Goal: Information Seeking & Learning: Learn about a topic

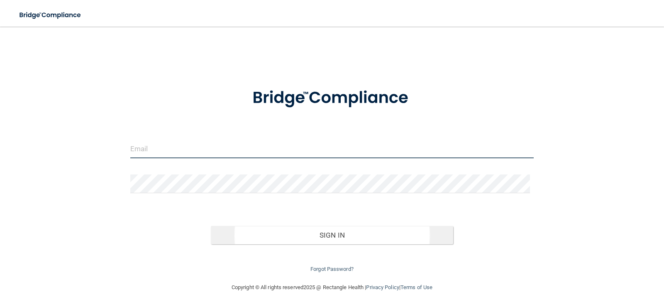
type input "[EMAIL_ADDRESS][DOMAIN_NAME]"
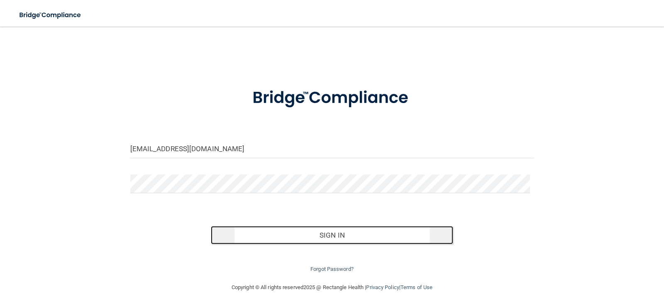
click at [348, 237] on button "Sign In" at bounding box center [332, 235] width 242 height 18
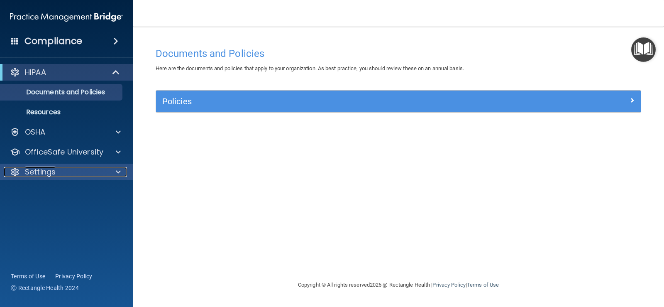
click at [108, 168] on div at bounding box center [117, 172] width 21 height 10
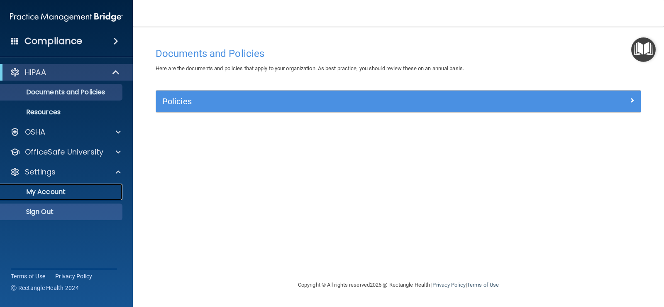
click at [49, 195] on p "My Account" at bounding box center [61, 191] width 113 height 8
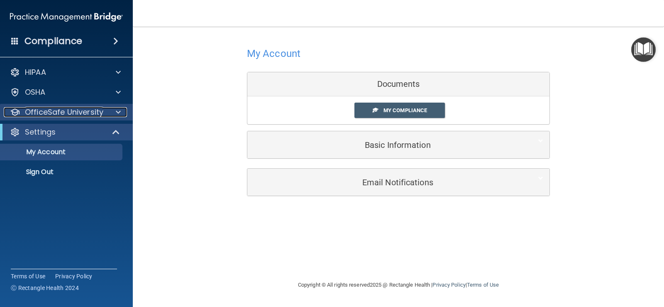
click at [53, 112] on p "OfficeSafe University" at bounding box center [64, 112] width 78 height 10
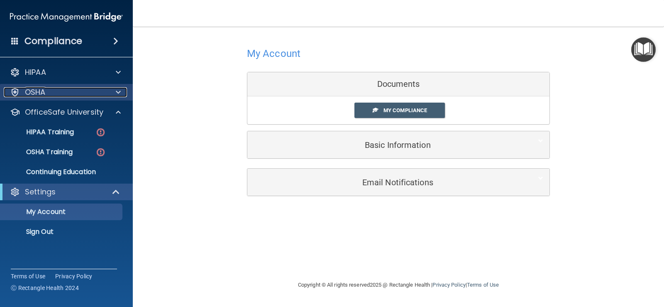
click at [50, 90] on div "OSHA" at bounding box center [55, 92] width 103 height 10
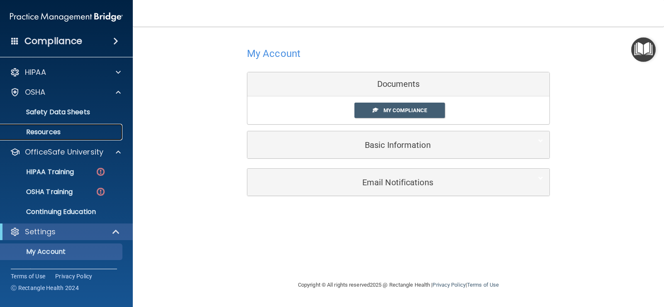
click at [46, 131] on p "Resources" at bounding box center [61, 132] width 113 height 8
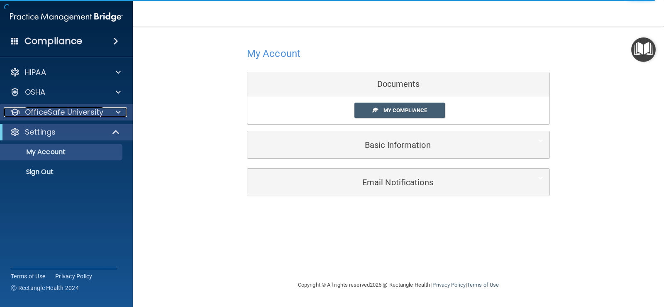
click at [87, 116] on p "OfficeSafe University" at bounding box center [64, 112] width 78 height 10
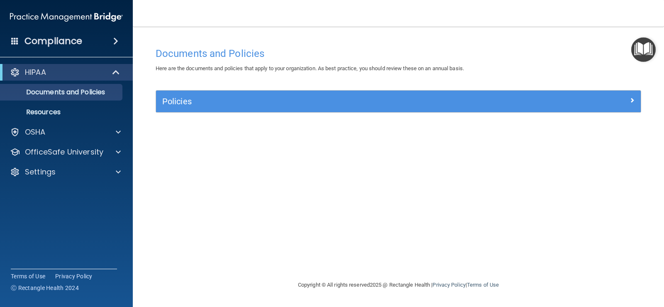
click at [115, 38] on span at bounding box center [115, 41] width 5 height 10
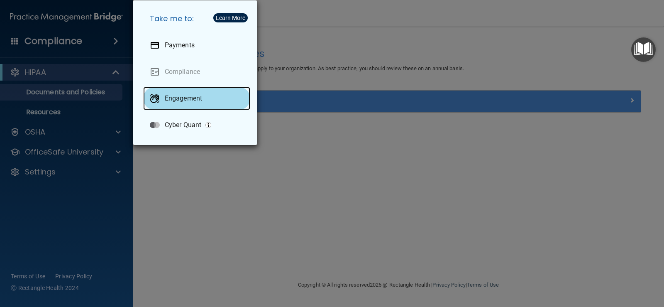
click at [180, 105] on div "Engagement" at bounding box center [196, 98] width 107 height 23
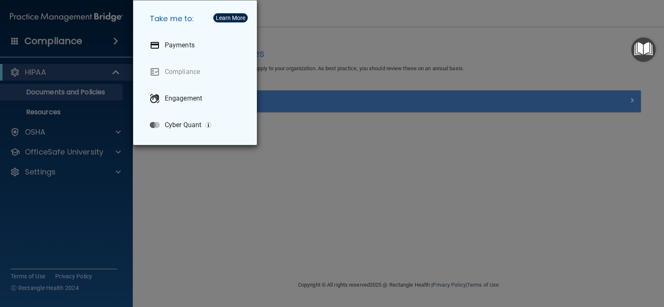
drag, startPoint x: 177, startPoint y: 207, endPoint x: 170, endPoint y: 206, distance: 6.7
click at [177, 207] on div "Take me to: Payments Compliance Engagement Cyber Quant" at bounding box center [332, 153] width 664 height 307
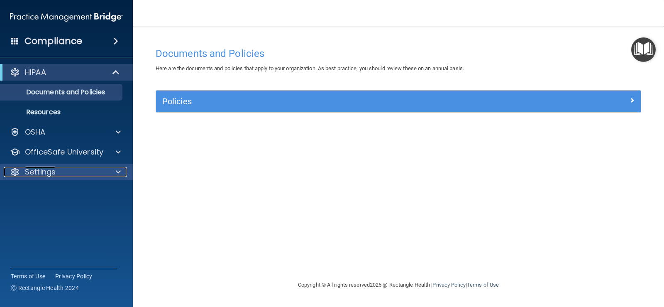
click at [115, 170] on div at bounding box center [117, 172] width 21 height 10
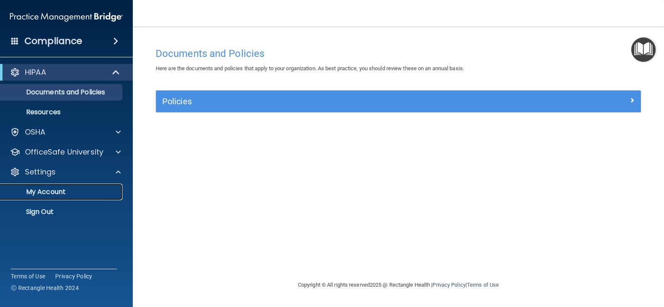
click at [53, 193] on p "My Account" at bounding box center [61, 191] width 113 height 8
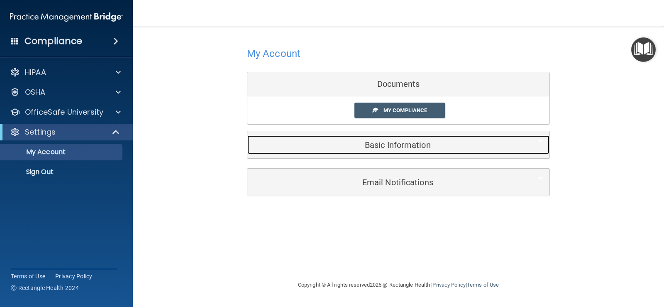
click at [403, 146] on h5 "Basic Information" at bounding box center [385, 144] width 264 height 9
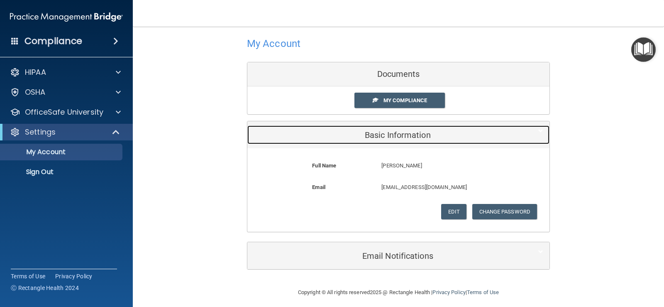
scroll to position [15, 0]
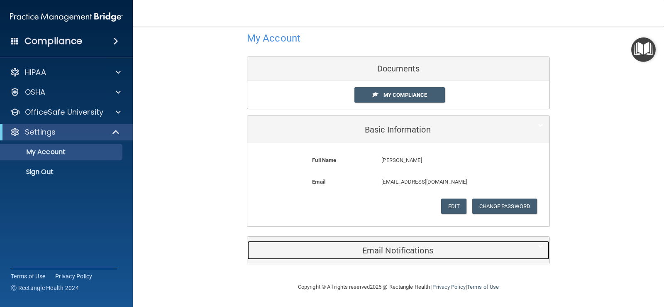
click at [425, 250] on h5 "Email Notifications" at bounding box center [385, 250] width 264 height 9
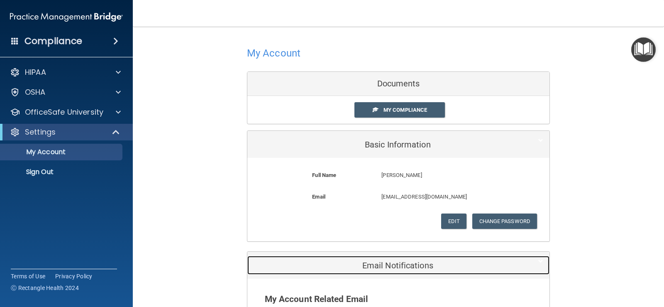
scroll to position [0, 0]
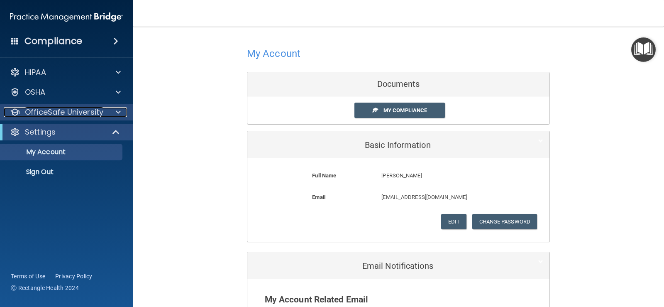
click at [105, 110] on div "OfficeSafe University" at bounding box center [55, 112] width 103 height 10
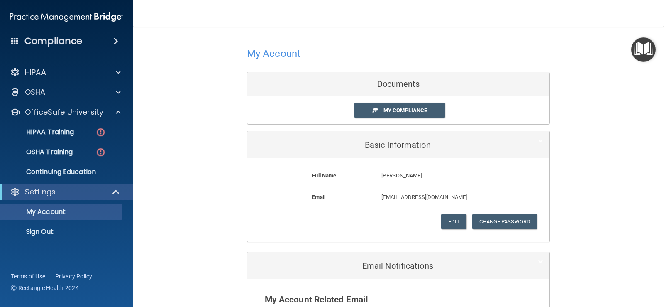
click at [12, 43] on span at bounding box center [14, 40] width 7 height 7
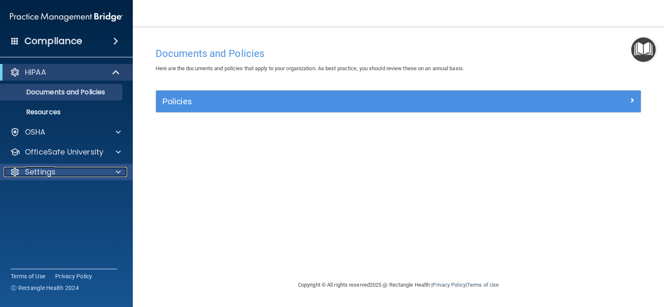
click at [117, 168] on span at bounding box center [118, 172] width 5 height 10
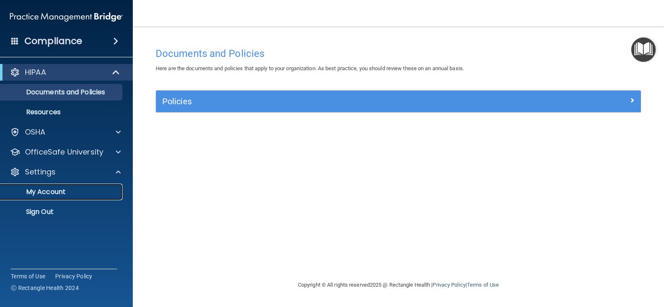
click at [44, 191] on p "My Account" at bounding box center [61, 191] width 113 height 8
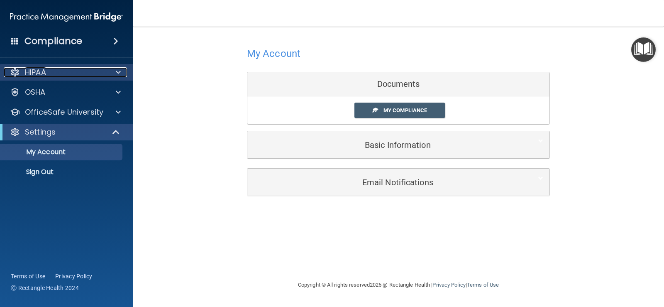
click at [113, 68] on div at bounding box center [117, 72] width 21 height 10
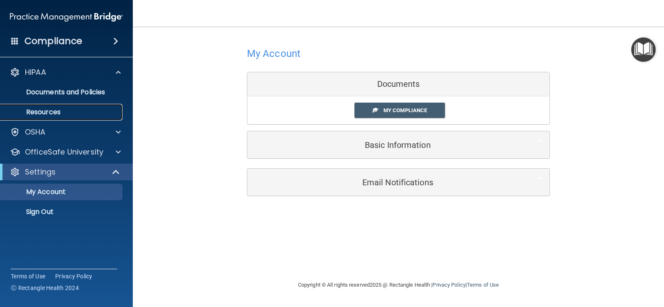
click at [59, 116] on p "Resources" at bounding box center [61, 112] width 113 height 8
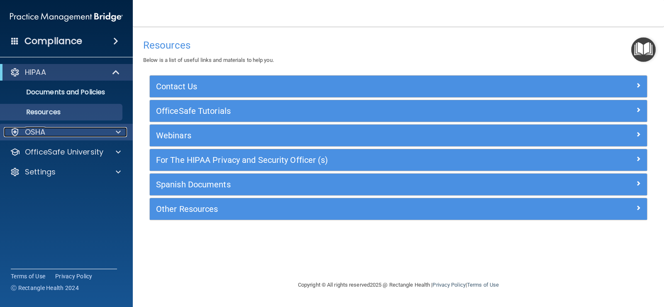
click at [82, 134] on div "OSHA" at bounding box center [55, 132] width 103 height 10
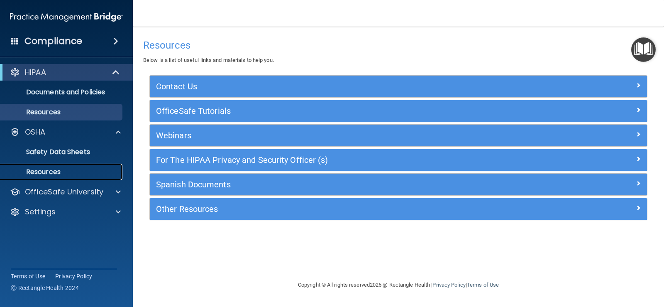
click at [55, 171] on p "Resources" at bounding box center [61, 172] width 113 height 8
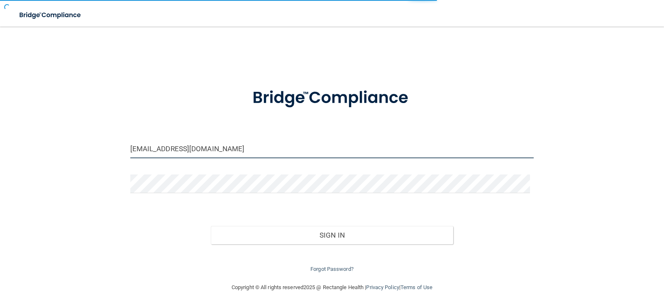
click at [222, 153] on input "enunnally@fischermedicine.com" at bounding box center [332, 148] width 404 height 19
click at [221, 152] on input "enunnally@fischermedicine.com" at bounding box center [332, 148] width 404 height 19
click at [248, 149] on input "enunnally@fischermedicine.com" at bounding box center [332, 148] width 404 height 19
drag, startPoint x: 129, startPoint y: 146, endPoint x: 105, endPoint y: 146, distance: 24.9
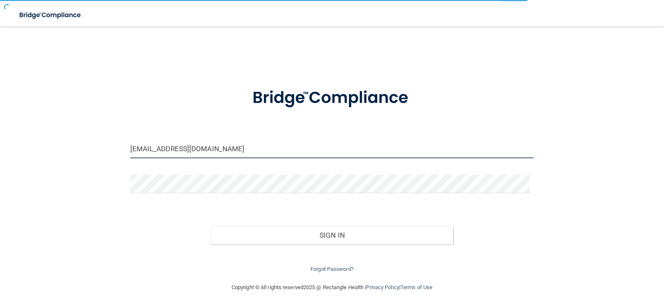
click at [105, 146] on div "enunnally@fischermedicine.com Invalid email/password. You don't have permission…" at bounding box center [332, 154] width 631 height 239
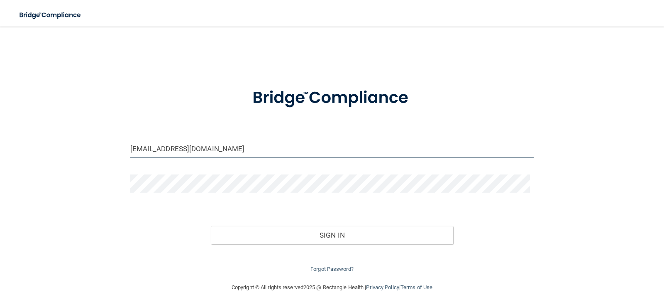
type input "[EMAIL_ADDRESS][DOMAIN_NAME]"
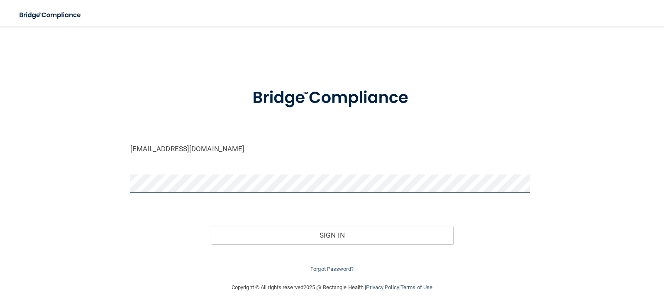
click at [211, 226] on button "Sign In" at bounding box center [332, 235] width 242 height 18
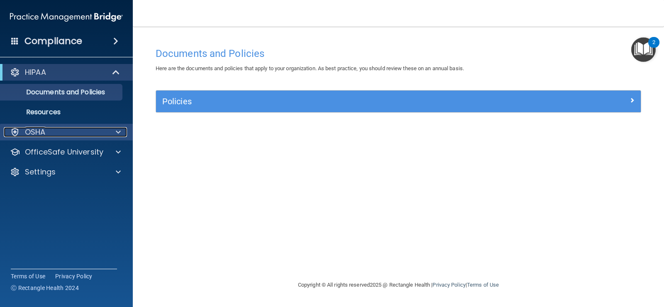
click at [112, 128] on div at bounding box center [117, 132] width 21 height 10
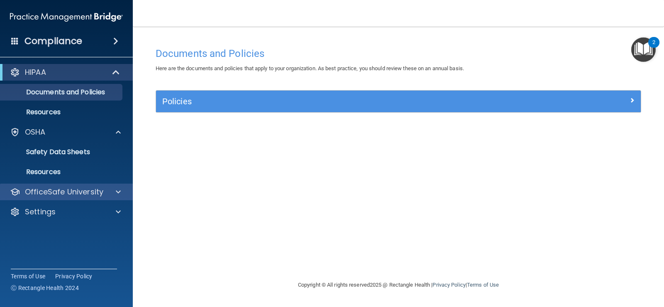
click at [112, 198] on div "OfficeSafe University" at bounding box center [66, 191] width 133 height 17
click at [128, 197] on div "OfficeSafe University" at bounding box center [66, 191] width 133 height 17
click at [117, 187] on span at bounding box center [118, 192] width 5 height 10
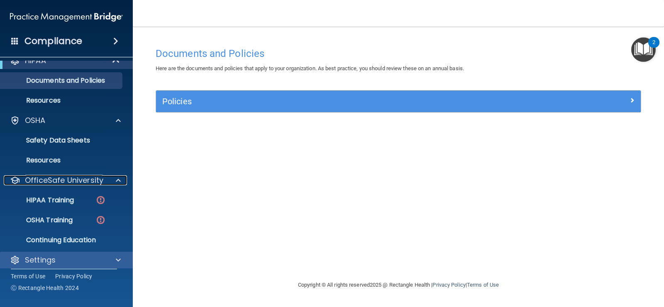
scroll to position [18, 0]
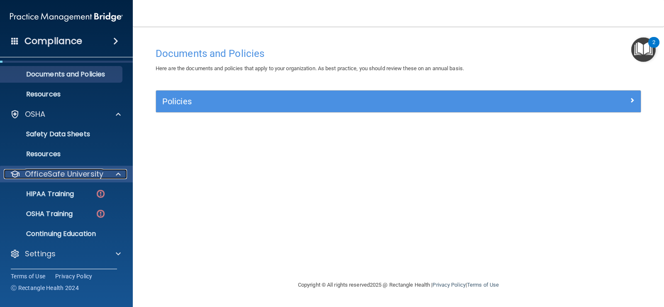
click at [80, 173] on p "OfficeSafe University" at bounding box center [64, 174] width 78 height 10
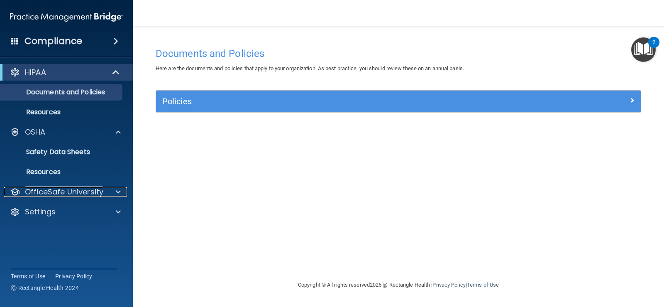
scroll to position [0, 0]
click at [76, 191] on p "OfficeSafe University" at bounding box center [64, 192] width 78 height 10
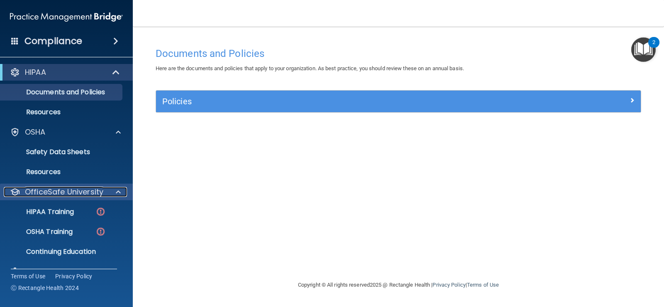
scroll to position [18, 0]
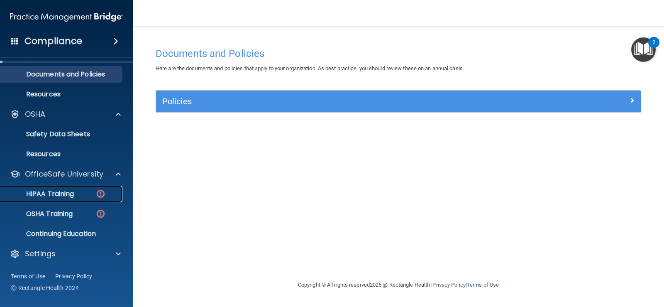
click at [69, 196] on p "HIPAA Training" at bounding box center [39, 194] width 68 height 8
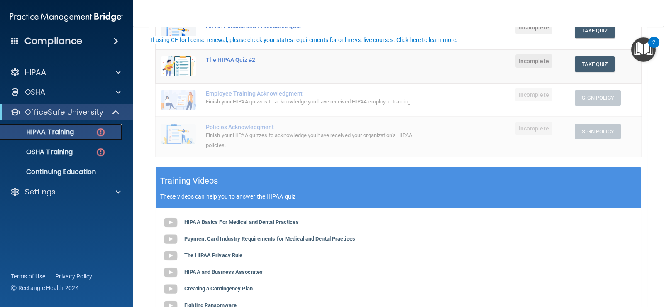
scroll to position [166, 0]
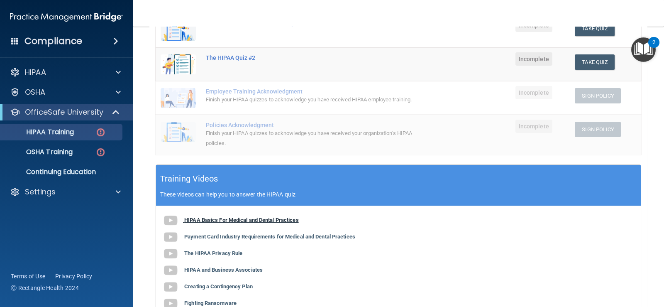
click at [231, 218] on b "HIPAA Basics For Medical and Dental Practices" at bounding box center [241, 220] width 114 height 6
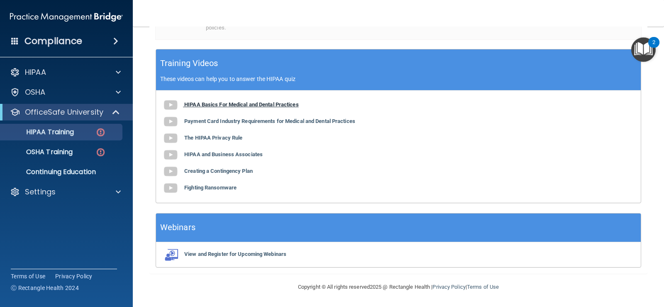
click at [233, 102] on b "HIPAA Basics For Medical and Dental Practices" at bounding box center [241, 104] width 114 height 6
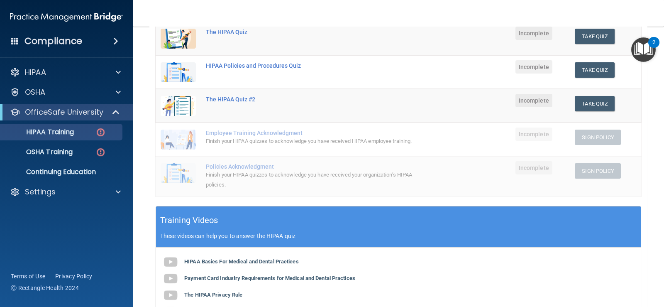
scroll to position [166, 0]
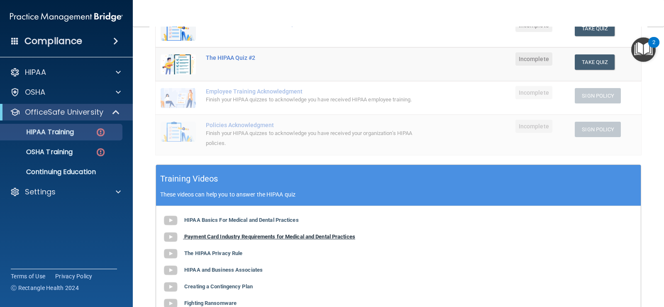
click at [228, 236] on b "Payment Card Industry Requirements for Medical and Dental Practices" at bounding box center [269, 236] width 171 height 6
click at [232, 253] on b "The HIPAA Privacy Rule" at bounding box center [213, 253] width 58 height 6
click at [221, 268] on b "HIPAA and Business Associates" at bounding box center [223, 269] width 78 height 6
click at [236, 287] on b "Creating a Contingency Plan" at bounding box center [218, 286] width 68 height 6
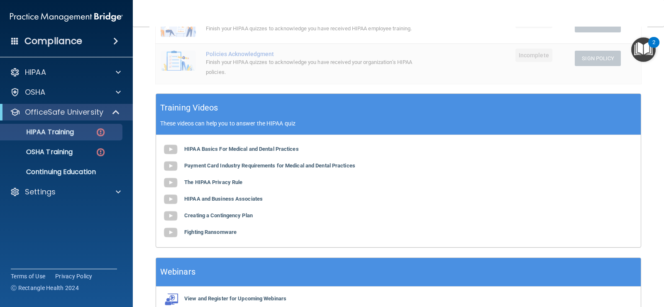
scroll to position [249, 0]
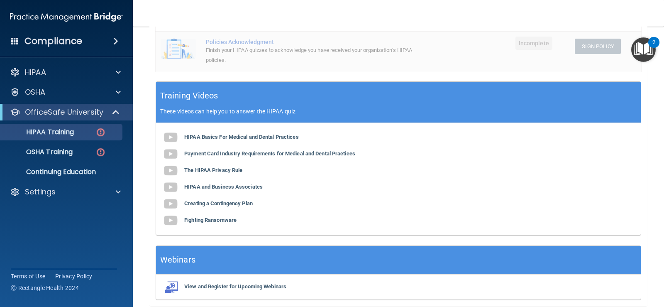
click at [223, 224] on div "HIPAA Basics For Medical and Dental Practices Payment Card Industry Requirement…" at bounding box center [398, 179] width 485 height 112
click at [224, 219] on b "Fighting Ransomware" at bounding box center [210, 220] width 52 height 6
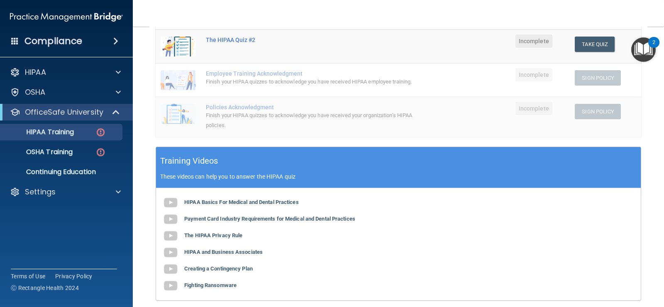
scroll to position [282, 0]
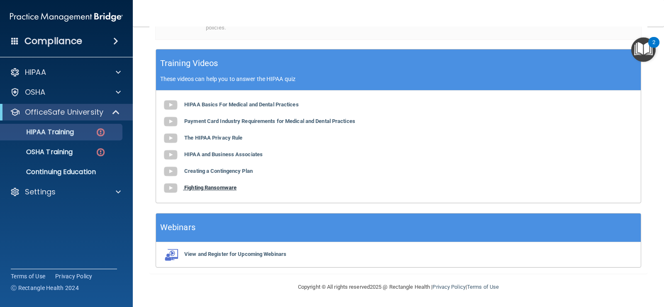
click at [171, 188] on img at bounding box center [170, 188] width 17 height 17
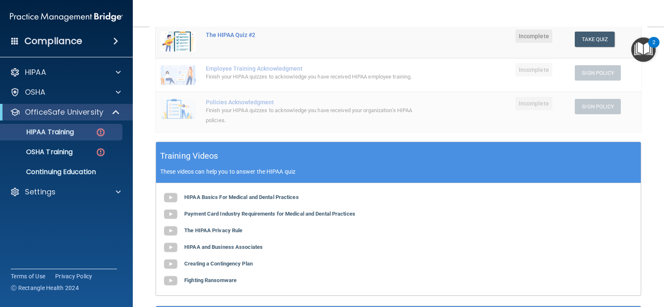
scroll to position [33, 0]
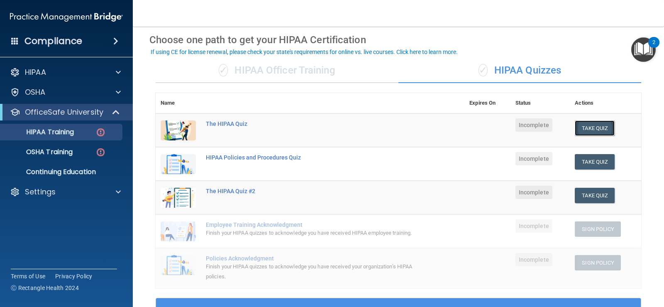
click at [584, 123] on button "Take Quiz" at bounding box center [595, 127] width 40 height 15
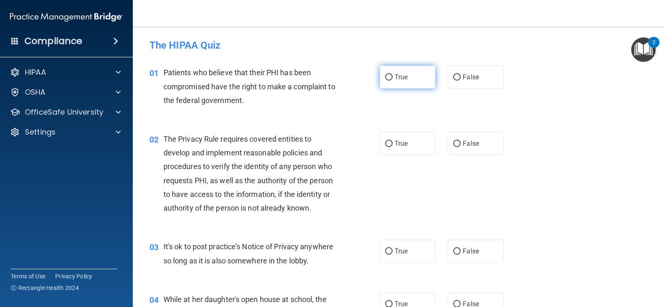
click at [408, 83] on label "True" at bounding box center [408, 77] width 56 height 23
click at [392, 80] on input "True" at bounding box center [388, 77] width 7 height 6
radio input "true"
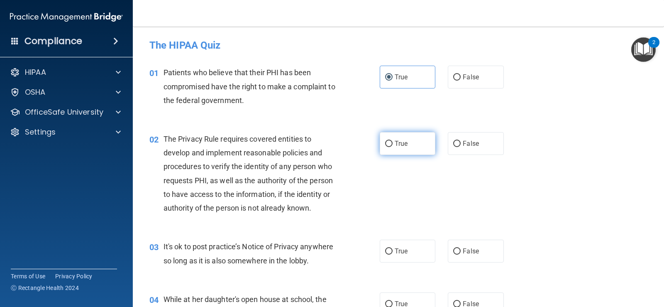
click at [402, 146] on span "True" at bounding box center [400, 143] width 13 height 8
click at [392, 146] on input "True" at bounding box center [388, 144] width 7 height 6
radio input "true"
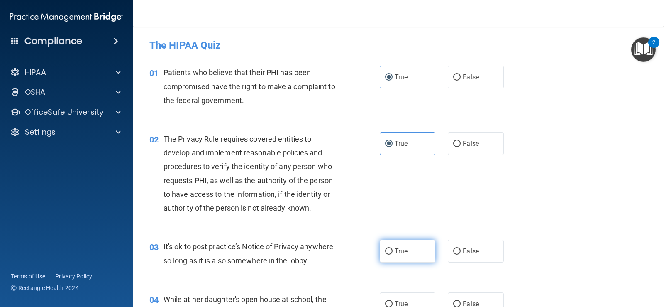
click at [386, 256] on label "True" at bounding box center [408, 250] width 56 height 23
click at [386, 254] on input "True" at bounding box center [388, 251] width 7 height 6
radio input "true"
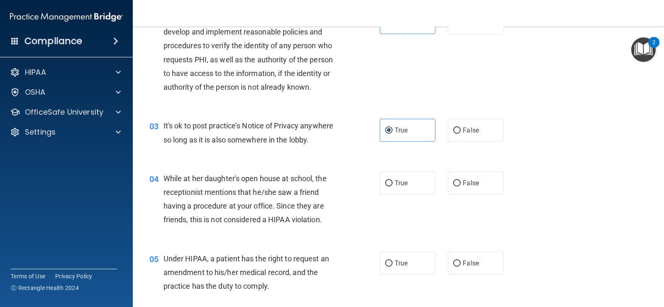
scroll to position [124, 0]
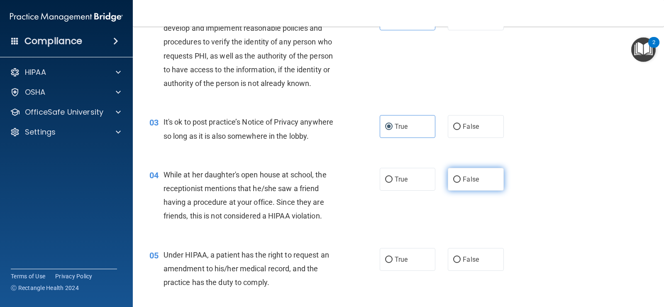
click at [459, 175] on label "False" at bounding box center [476, 179] width 56 height 23
click at [459, 176] on input "False" at bounding box center [456, 179] width 7 height 6
radio input "true"
click at [443, 249] on div "True False" at bounding box center [447, 259] width 134 height 23
click at [462, 264] on label "False" at bounding box center [476, 259] width 56 height 23
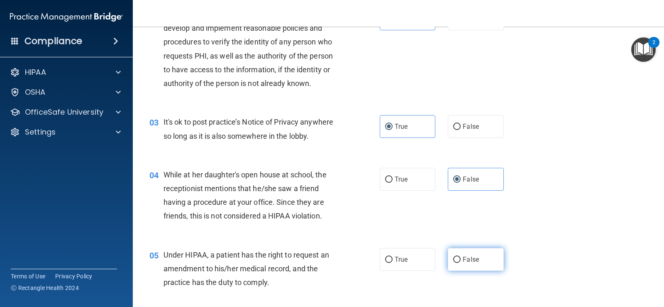
click at [460, 263] on input "False" at bounding box center [456, 259] width 7 height 6
radio input "true"
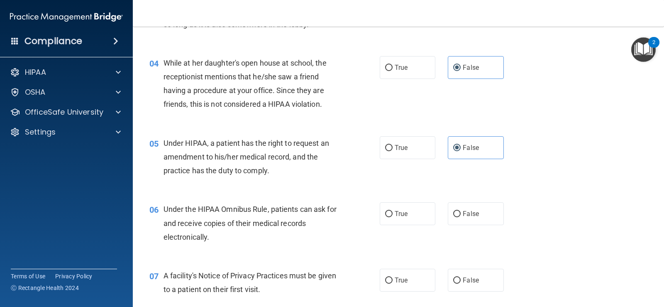
scroll to position [249, 0]
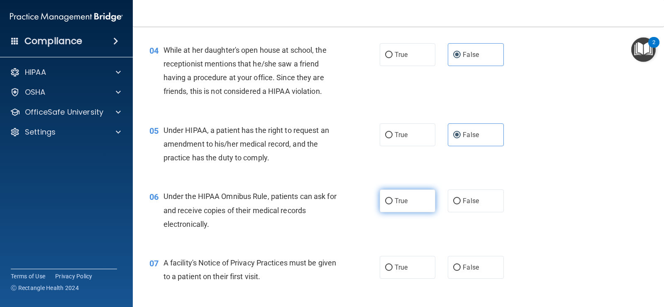
click at [388, 193] on label "True" at bounding box center [408, 200] width 56 height 23
click at [388, 198] on input "True" at bounding box center [388, 201] width 7 height 6
radio input "true"
click at [385, 267] on input "True" at bounding box center [388, 267] width 7 height 6
radio input "true"
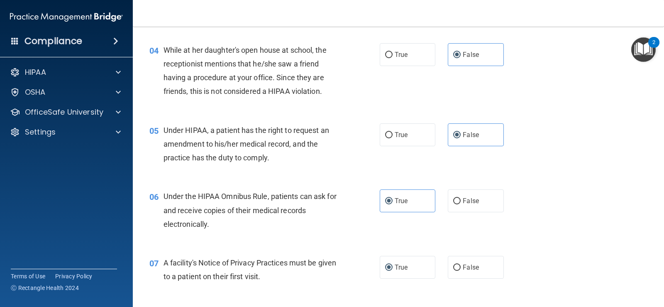
scroll to position [332, 0]
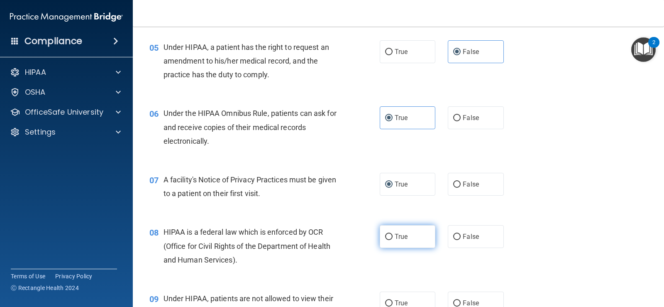
click at [411, 242] on label "True" at bounding box center [408, 236] width 56 height 23
click at [392, 240] on input "True" at bounding box center [388, 237] width 7 height 6
radio input "true"
click at [463, 299] on span "False" at bounding box center [471, 303] width 16 height 8
click at [460, 300] on input "False" at bounding box center [456, 303] width 7 height 6
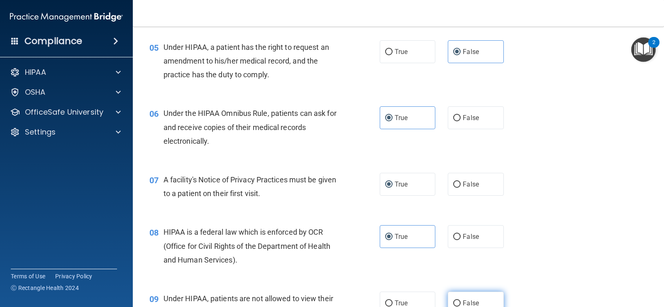
radio input "true"
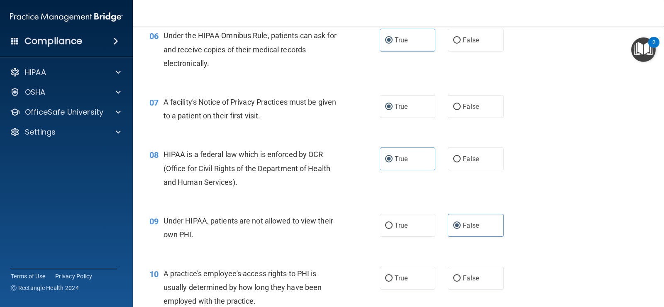
scroll to position [415, 0]
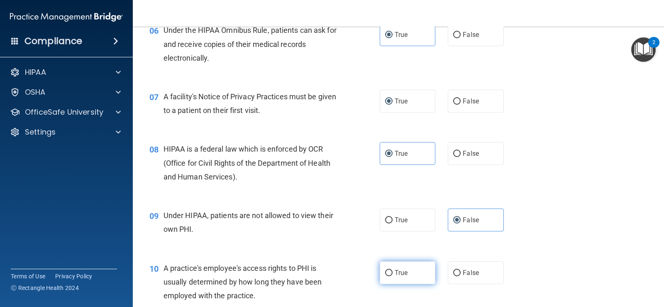
click at [394, 272] on span "True" at bounding box center [400, 272] width 13 height 8
click at [392, 272] on input "True" at bounding box center [388, 273] width 7 height 6
radio input "true"
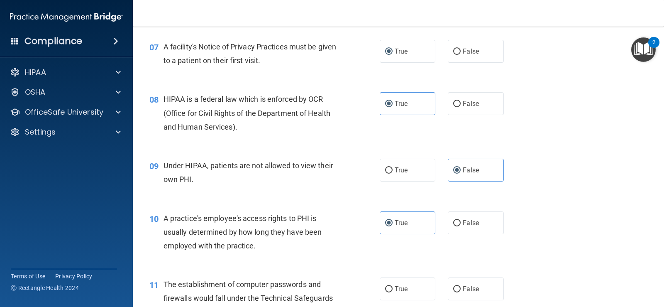
scroll to position [539, 0]
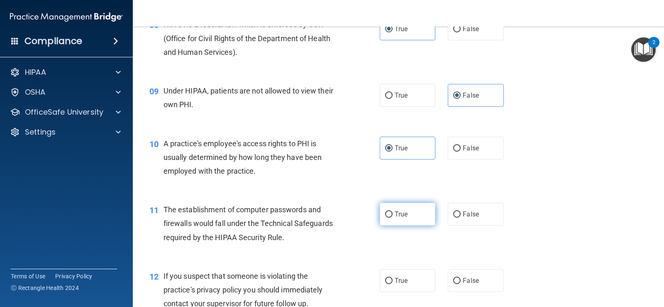
click at [394, 219] on label "True" at bounding box center [408, 213] width 56 height 23
click at [392, 217] on input "True" at bounding box center [388, 214] width 7 height 6
radio input "true"
click at [395, 287] on label "True" at bounding box center [408, 280] width 56 height 23
click at [392, 284] on input "True" at bounding box center [388, 281] width 7 height 6
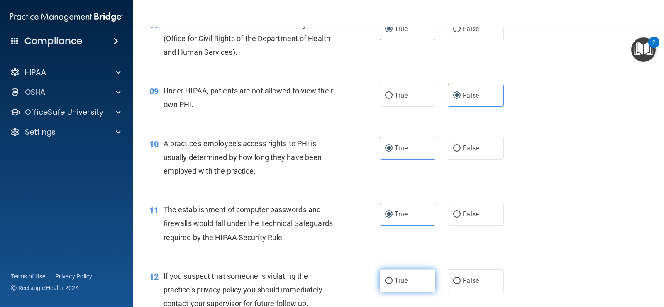
radio input "true"
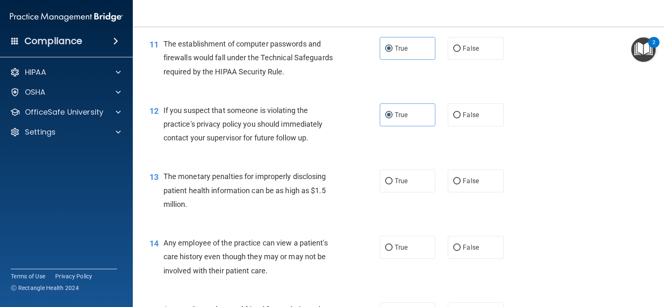
scroll to position [705, 0]
click at [386, 183] on input "True" at bounding box center [388, 181] width 7 height 6
radio input "true"
click at [448, 248] on label "False" at bounding box center [476, 246] width 56 height 23
click at [453, 248] on input "False" at bounding box center [456, 247] width 7 height 6
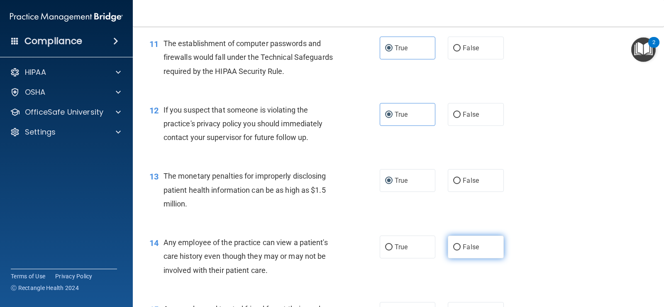
radio input "true"
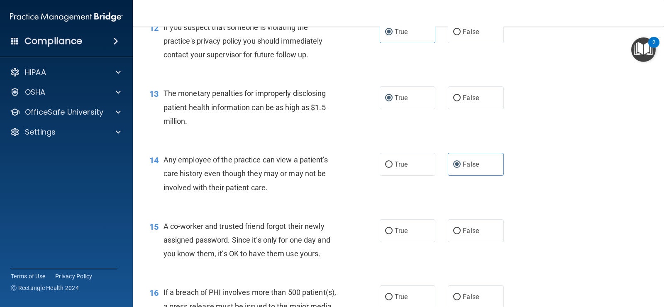
scroll to position [788, 0]
click at [453, 233] on input "False" at bounding box center [456, 230] width 7 height 6
radio input "true"
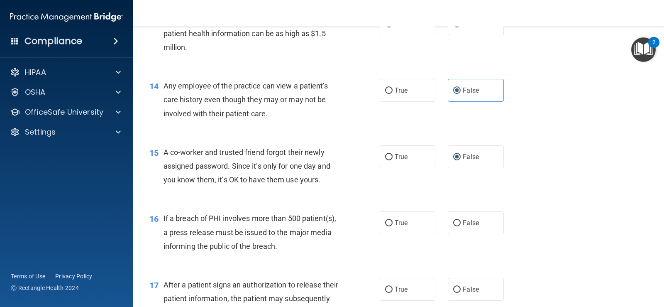
scroll to position [871, 0]
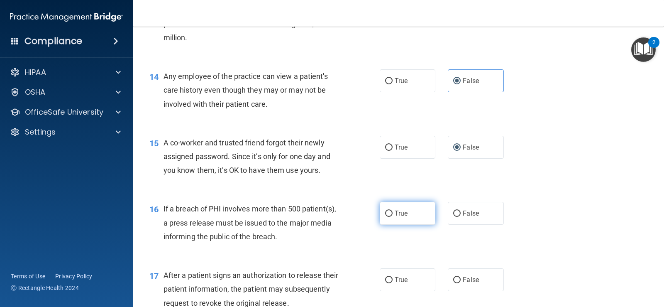
click at [385, 216] on input "True" at bounding box center [388, 213] width 7 height 6
radio input "true"
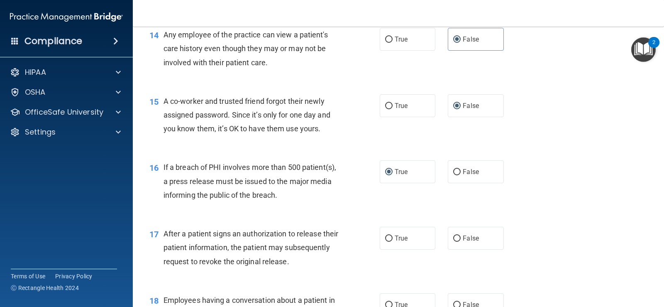
scroll to position [954, 0]
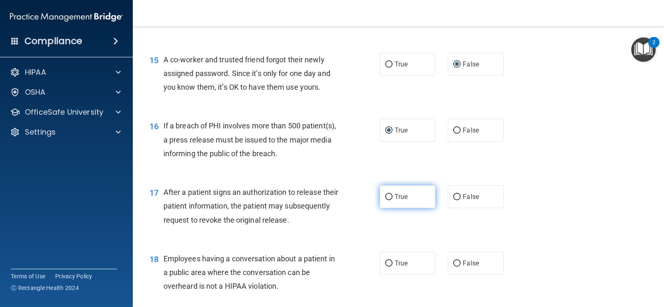
click at [385, 194] on input "True" at bounding box center [388, 197] width 7 height 6
radio input "true"
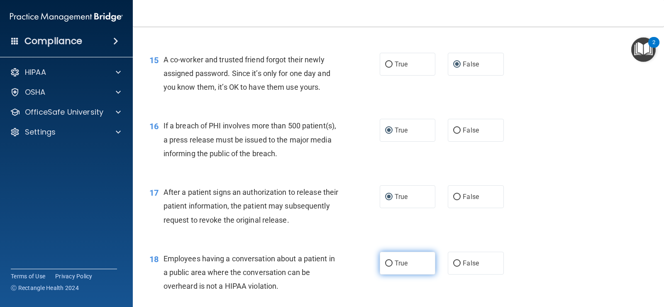
click at [387, 267] on label "True" at bounding box center [408, 262] width 56 height 23
click at [387, 266] on input "True" at bounding box center [388, 263] width 7 height 6
radio input "true"
click at [463, 265] on span "False" at bounding box center [471, 263] width 16 height 8
click at [460, 265] on input "False" at bounding box center [456, 263] width 7 height 6
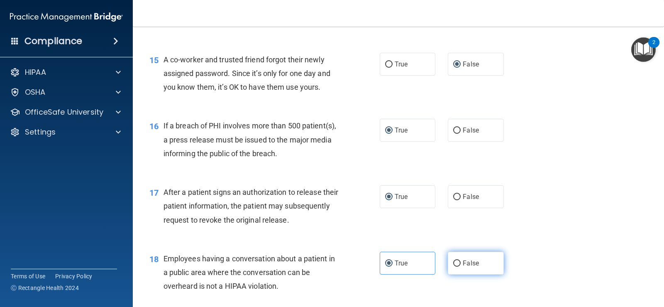
radio input "true"
radio input "false"
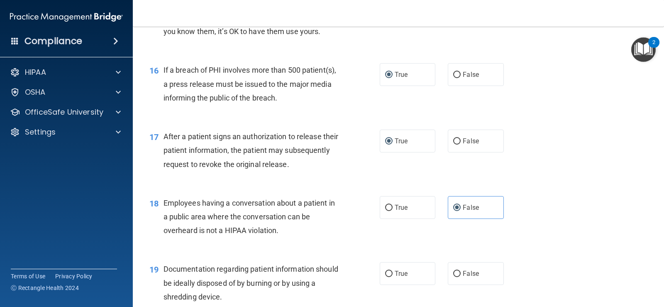
scroll to position [1120, 0]
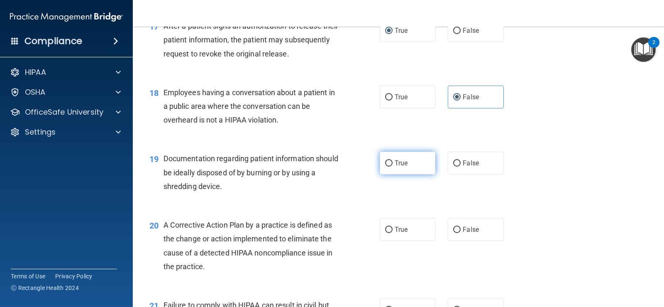
click at [404, 170] on label "True" at bounding box center [408, 162] width 56 height 23
click at [392, 166] on input "True" at bounding box center [388, 163] width 7 height 6
radio input "true"
click at [461, 222] on label "False" at bounding box center [476, 229] width 56 height 23
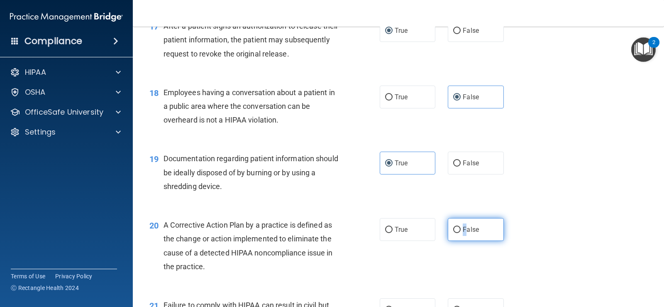
click at [453, 227] on input "False" at bounding box center [456, 229] width 7 height 6
radio input "true"
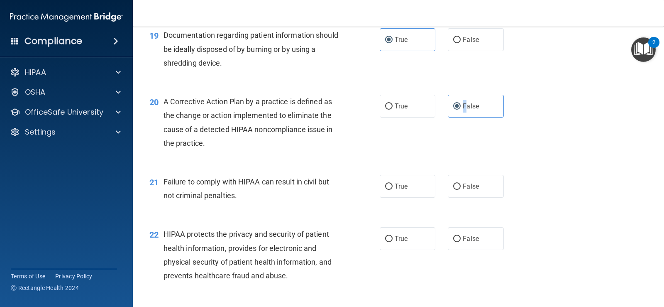
scroll to position [1244, 0]
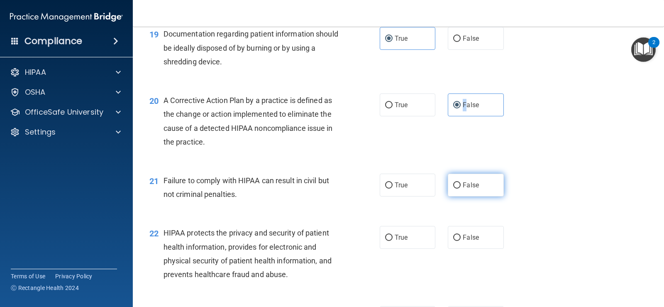
click at [453, 183] on input "False" at bounding box center [456, 185] width 7 height 6
radio input "true"
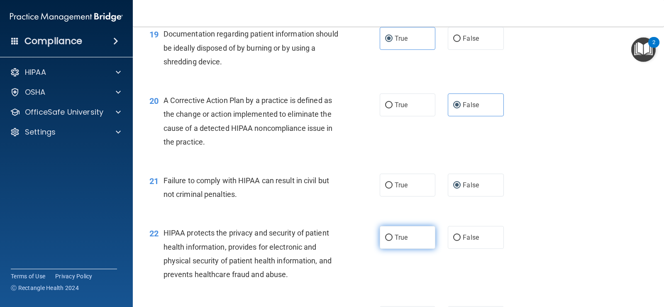
click at [400, 238] on span "True" at bounding box center [400, 237] width 13 height 8
click at [392, 238] on input "True" at bounding box center [388, 237] width 7 height 6
radio input "true"
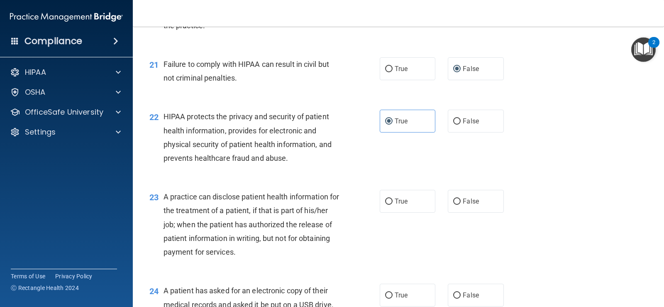
scroll to position [1369, 0]
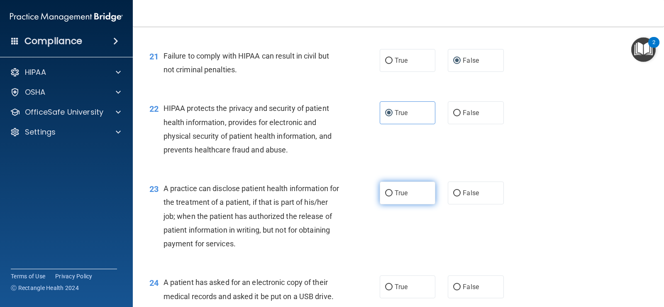
click at [389, 187] on label "True" at bounding box center [408, 192] width 56 height 23
click at [389, 190] on input "True" at bounding box center [388, 193] width 7 height 6
radio input "true"
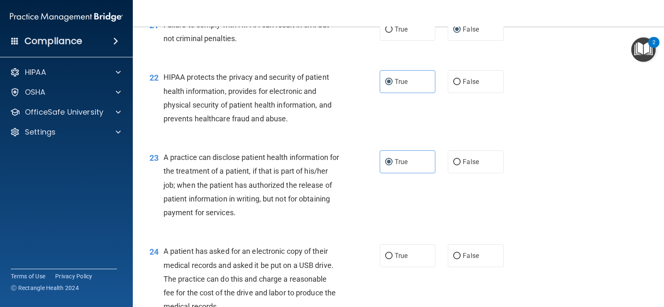
scroll to position [1452, 0]
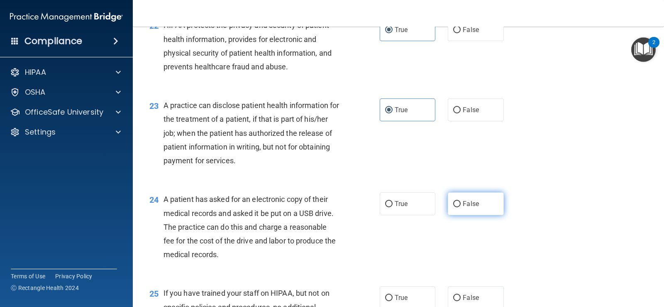
click at [456, 201] on input "False" at bounding box center [456, 204] width 7 height 6
radio input "true"
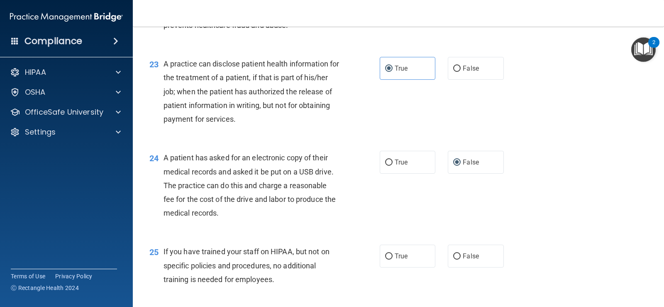
scroll to position [1576, 0]
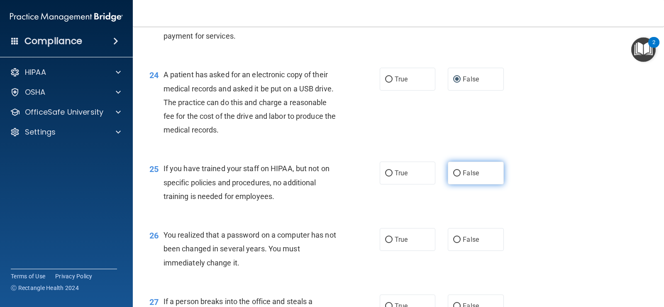
click at [450, 170] on label "False" at bounding box center [476, 172] width 56 height 23
click at [463, 173] on span "False" at bounding box center [471, 173] width 16 height 8
click at [459, 173] on input "False" at bounding box center [456, 173] width 7 height 6
radio input "true"
click at [402, 253] on div "26 You realized that a password on a computer has not been changed in several y…" at bounding box center [398, 250] width 510 height 66
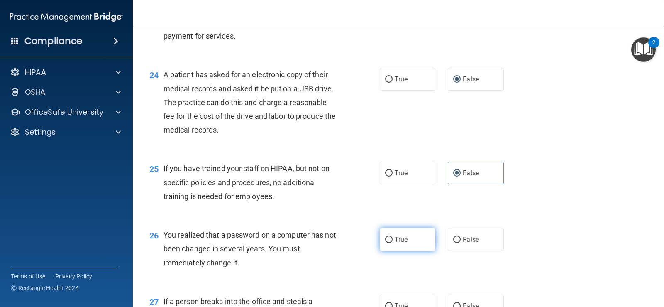
click at [386, 235] on label "True" at bounding box center [408, 239] width 56 height 23
click at [395, 243] on label "True" at bounding box center [408, 239] width 56 height 23
click at [392, 243] on input "True" at bounding box center [388, 239] width 7 height 6
radio input "true"
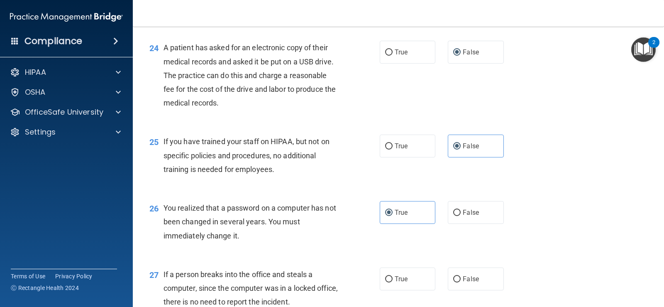
scroll to position [1659, 0]
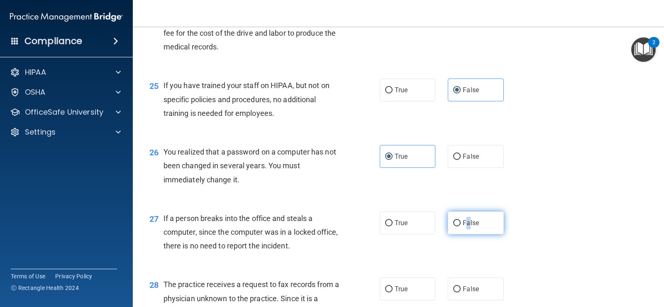
click at [465, 225] on span "False" at bounding box center [471, 223] width 16 height 8
click at [453, 224] on input "False" at bounding box center [456, 223] width 7 height 6
radio input "true"
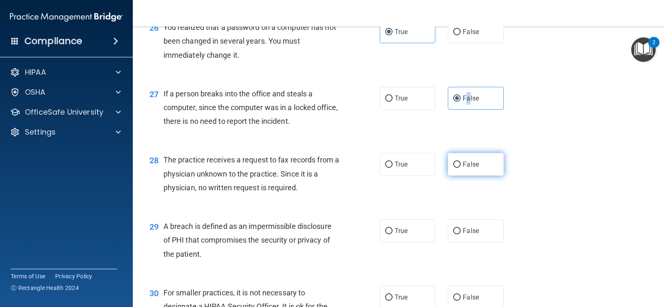
click at [453, 163] on input "False" at bounding box center [456, 164] width 7 height 6
radio input "true"
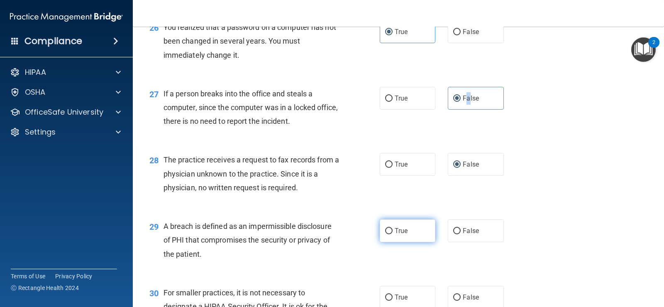
click at [385, 234] on input "True" at bounding box center [388, 231] width 7 height 6
radio input "true"
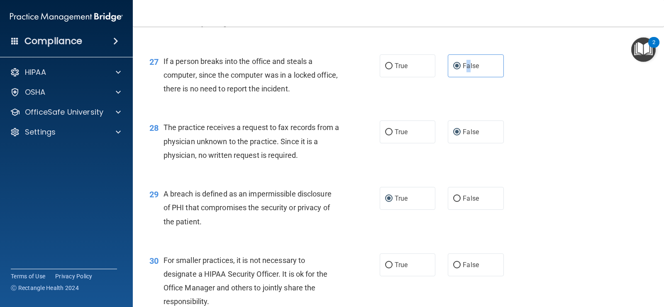
scroll to position [1886, 0]
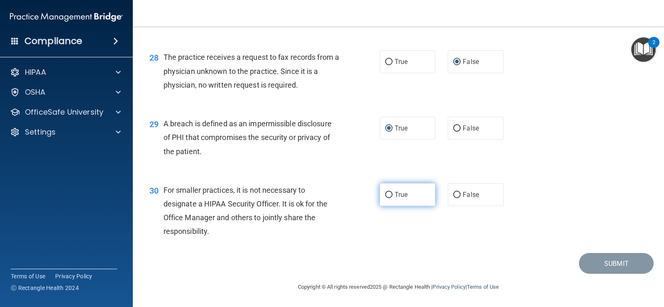
click at [412, 198] on label "True" at bounding box center [408, 194] width 56 height 23
click at [392, 198] on input "True" at bounding box center [388, 195] width 7 height 6
radio input "true"
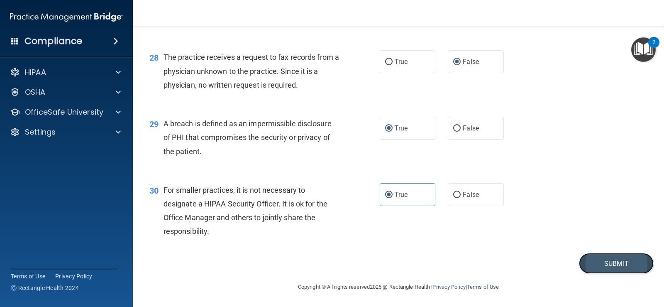
click at [605, 260] on button "Submit" at bounding box center [616, 263] width 75 height 21
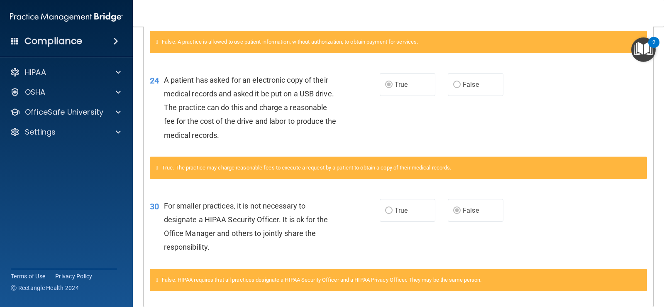
scroll to position [614, 0]
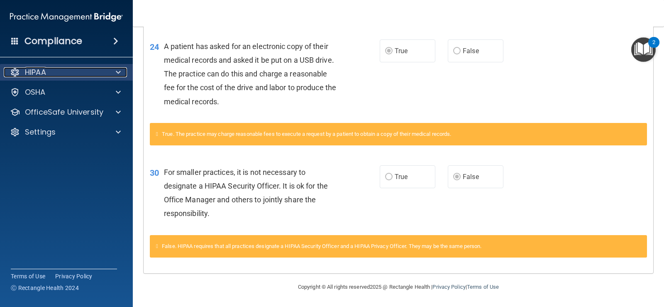
click at [116, 73] on span at bounding box center [118, 72] width 5 height 10
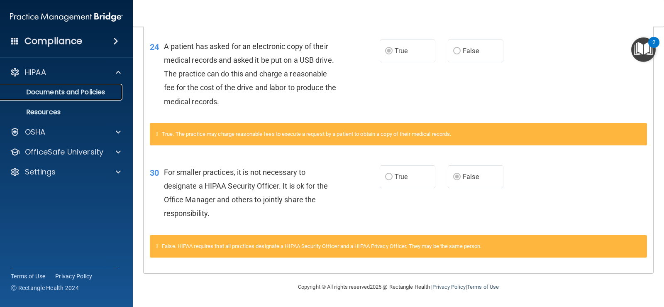
click at [79, 89] on p "Documents and Policies" at bounding box center [61, 92] width 113 height 8
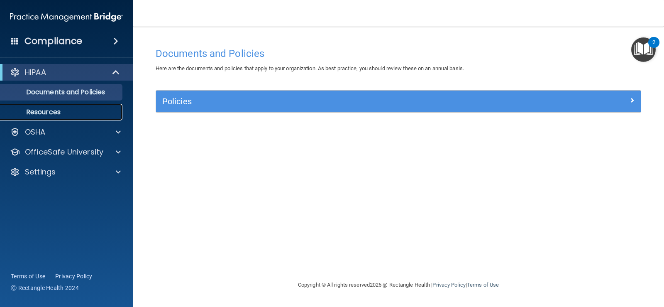
click at [78, 108] on p "Resources" at bounding box center [61, 112] width 113 height 8
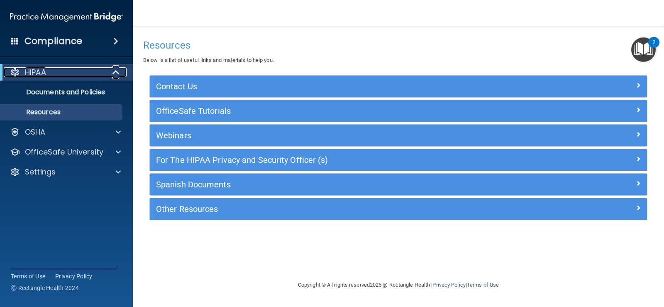
click at [39, 68] on p "HIPAA" at bounding box center [35, 72] width 21 height 10
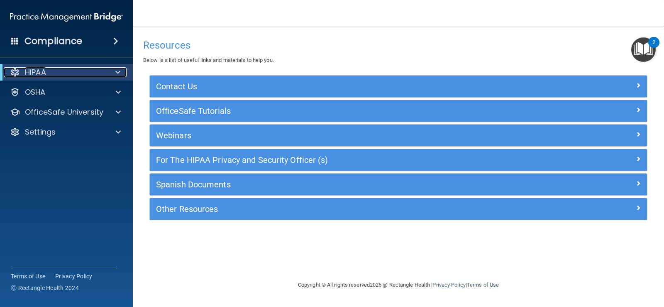
click at [39, 68] on p "HIPAA" at bounding box center [35, 72] width 21 height 10
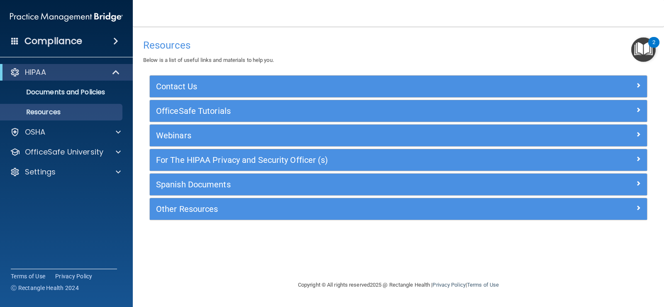
click at [65, 47] on h4 "Compliance" at bounding box center [53, 41] width 58 height 12
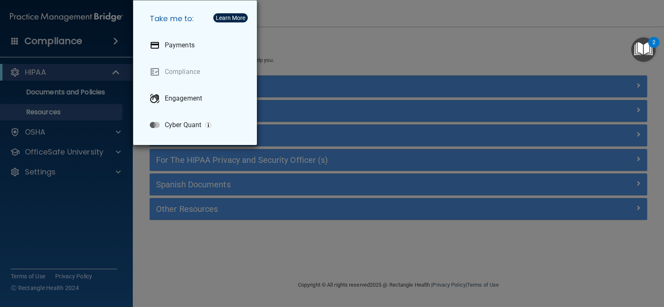
click at [333, 54] on div "Take me to: Payments Compliance Engagement Cyber Quant" at bounding box center [332, 153] width 664 height 307
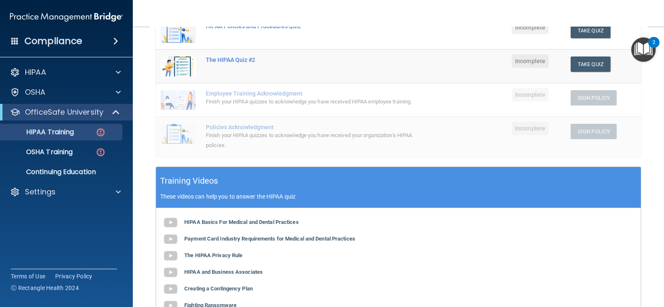
scroll to position [90, 0]
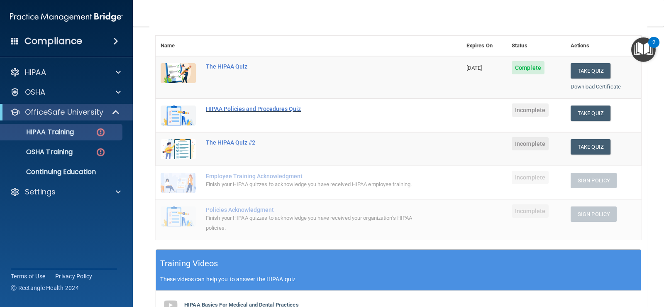
click at [268, 109] on div "HIPAA Policies and Procedures Quiz" at bounding box center [313, 108] width 214 height 7
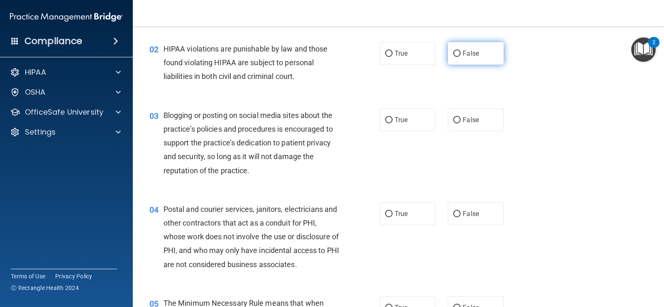
drag, startPoint x: 446, startPoint y: 48, endPoint x: 460, endPoint y: 53, distance: 15.2
click at [448, 48] on label "False" at bounding box center [476, 53] width 56 height 23
click at [453, 51] on input "False" at bounding box center [456, 54] width 7 height 6
radio input "true"
drag, startPoint x: 386, startPoint y: 117, endPoint x: 391, endPoint y: 124, distance: 8.6
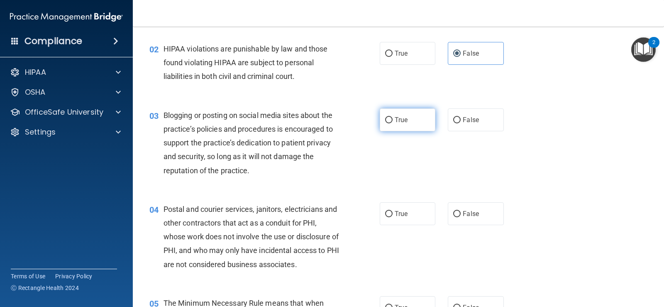
click at [387, 118] on input "True" at bounding box center [388, 120] width 7 height 6
radio input "true"
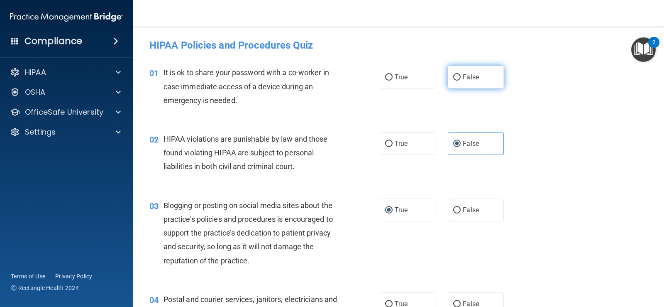
click at [463, 75] on span "False" at bounding box center [471, 77] width 16 height 8
click at [460, 75] on input "False" at bounding box center [456, 77] width 7 height 6
radio input "true"
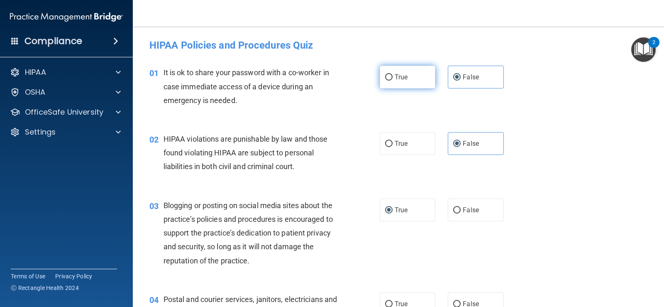
click at [386, 88] on label "True" at bounding box center [408, 77] width 56 height 23
click at [386, 80] on input "True" at bounding box center [388, 77] width 7 height 6
radio input "true"
radio input "false"
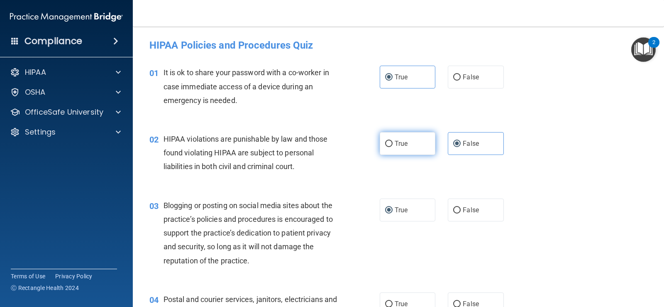
click at [397, 141] on span "True" at bounding box center [400, 143] width 13 height 8
click at [392, 141] on input "True" at bounding box center [388, 144] width 7 height 6
radio input "true"
radio input "false"
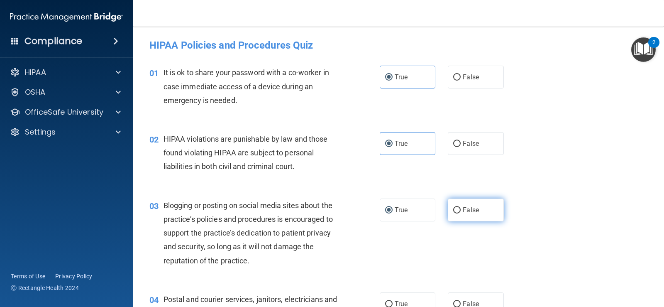
click at [465, 212] on span "False" at bounding box center [471, 210] width 16 height 8
click at [460, 212] on input "False" at bounding box center [456, 210] width 7 height 6
radio input "true"
radio input "false"
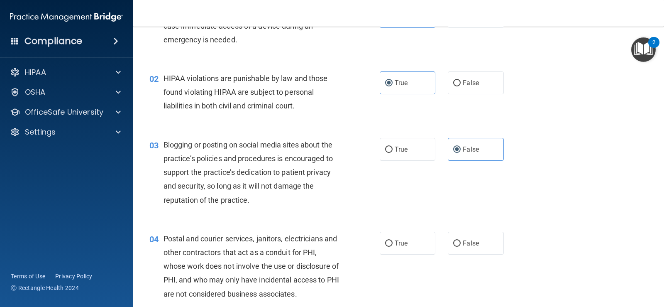
scroll to position [83, 0]
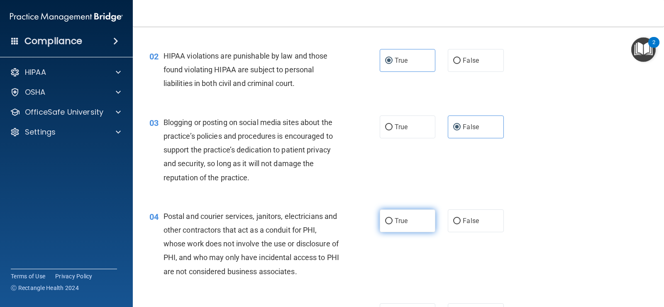
click at [401, 225] on label "True" at bounding box center [408, 220] width 56 height 23
click at [392, 224] on input "True" at bounding box center [388, 221] width 7 height 6
radio input "true"
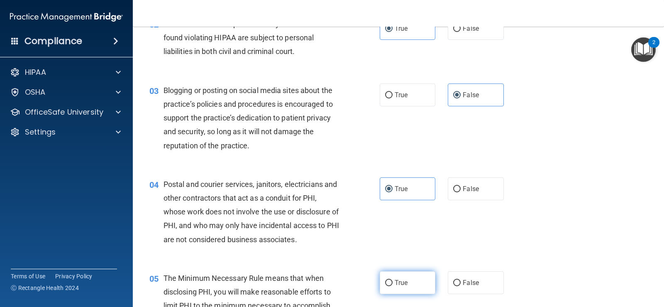
scroll to position [166, 0]
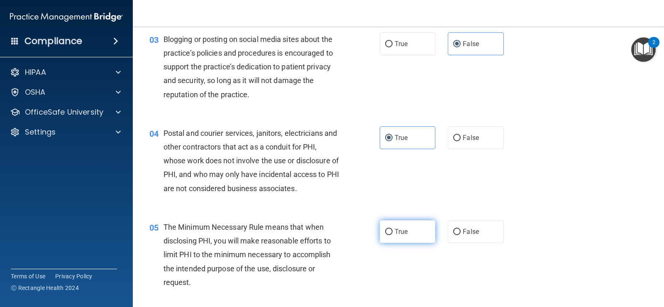
click at [394, 234] on span "True" at bounding box center [400, 231] width 13 height 8
click at [392, 234] on input "True" at bounding box center [388, 232] width 7 height 6
radio input "true"
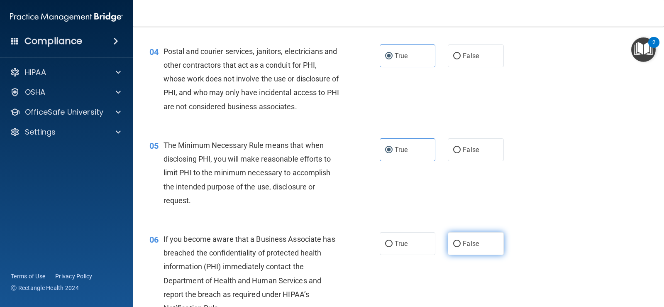
scroll to position [290, 0]
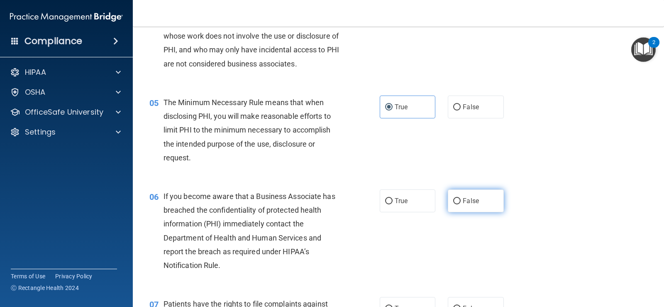
click at [463, 202] on span "False" at bounding box center [471, 201] width 16 height 8
click at [460, 202] on input "False" at bounding box center [456, 201] width 7 height 6
radio input "true"
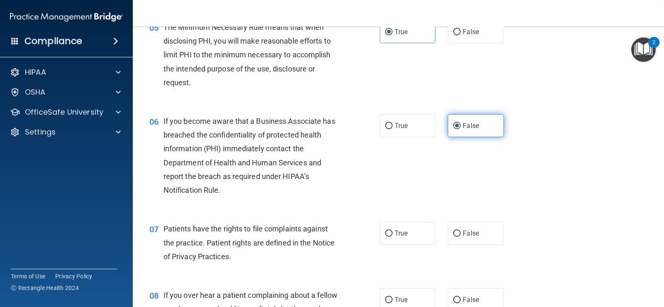
scroll to position [373, 0]
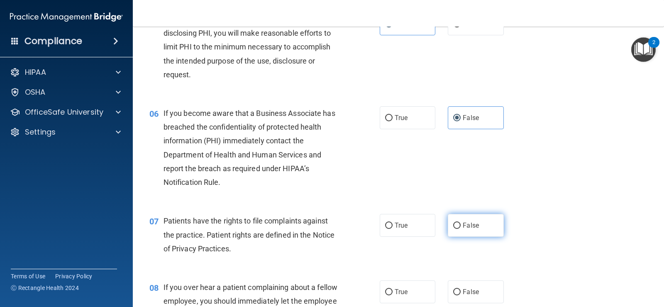
click at [453, 225] on input "False" at bounding box center [456, 225] width 7 height 6
radio input "true"
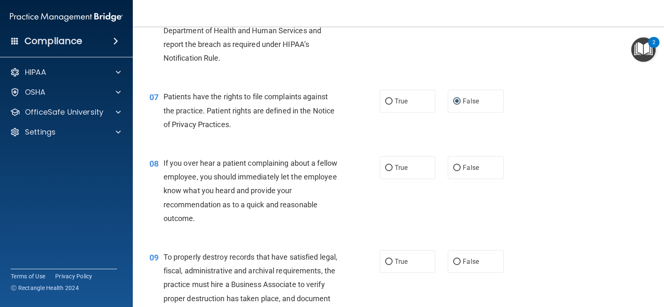
scroll to position [498, 0]
click at [490, 167] on label "False" at bounding box center [476, 167] width 56 height 23
click at [460, 167] on input "False" at bounding box center [456, 167] width 7 height 6
radio input "true"
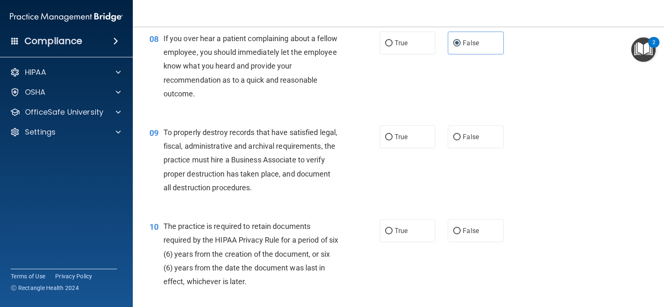
scroll to position [622, 0]
click at [470, 141] on label "False" at bounding box center [476, 136] width 56 height 23
click at [460, 140] on input "False" at bounding box center [456, 137] width 7 height 6
radio input "true"
click at [398, 239] on label "True" at bounding box center [408, 230] width 56 height 23
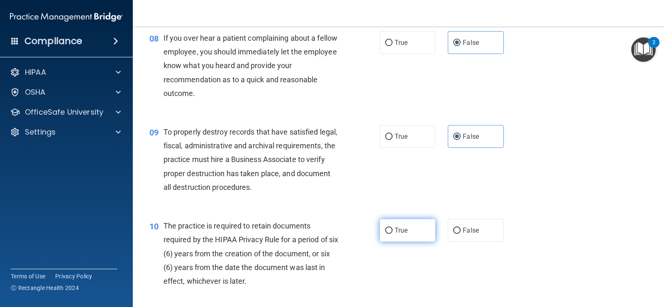
click at [392, 234] on input "True" at bounding box center [388, 230] width 7 height 6
radio input "true"
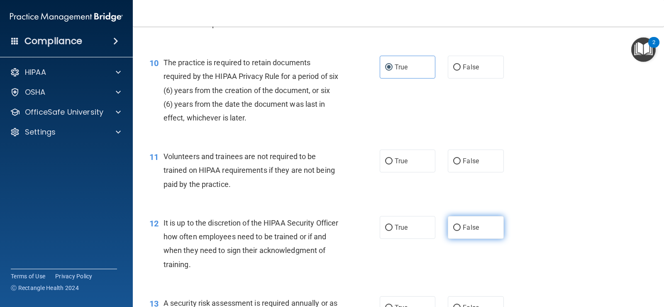
scroll to position [788, 0]
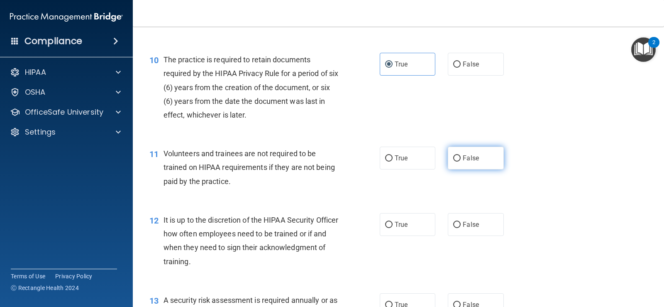
click at [457, 163] on label "False" at bounding box center [476, 157] width 56 height 23
click at [457, 161] on input "False" at bounding box center [456, 158] width 7 height 6
radio input "true"
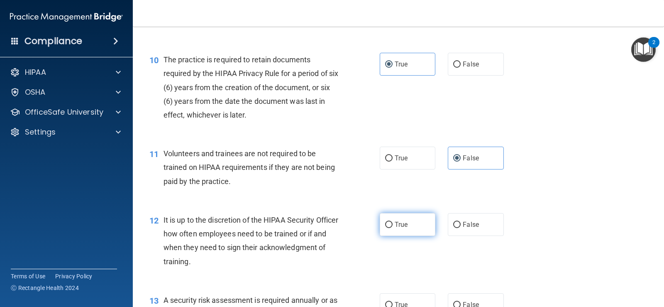
click at [394, 235] on label "True" at bounding box center [408, 224] width 56 height 23
click at [392, 228] on input "True" at bounding box center [388, 225] width 7 height 6
radio input "true"
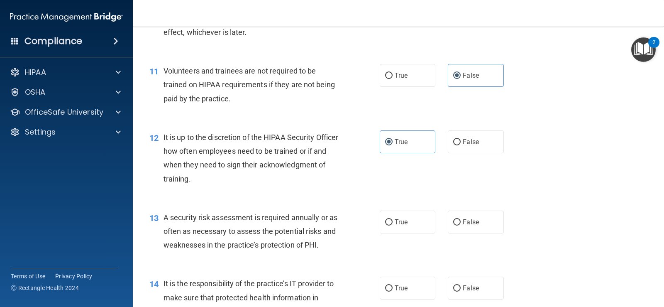
scroll to position [871, 0]
click at [454, 224] on input "False" at bounding box center [456, 222] width 7 height 6
radio input "true"
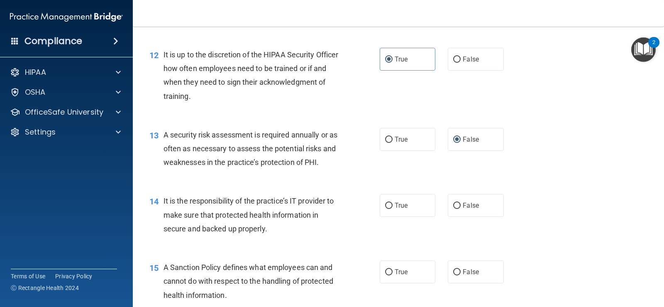
scroll to position [954, 0]
click at [455, 206] on input "False" at bounding box center [456, 205] width 7 height 6
radio input "true"
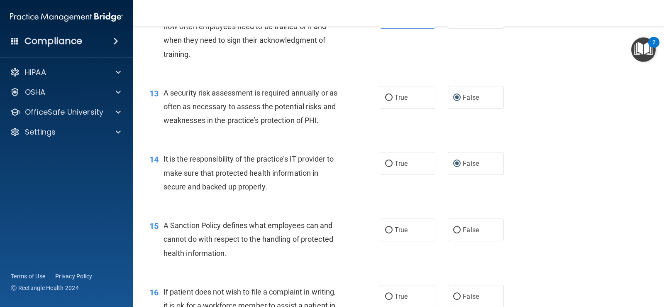
scroll to position [996, 0]
click at [450, 236] on label "False" at bounding box center [476, 229] width 56 height 23
click at [453, 233] on input "False" at bounding box center [456, 229] width 7 height 6
radio input "true"
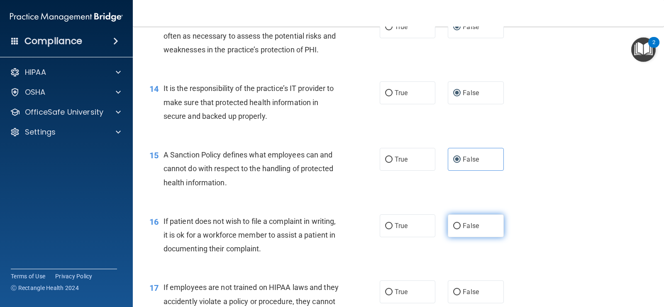
scroll to position [1079, 0]
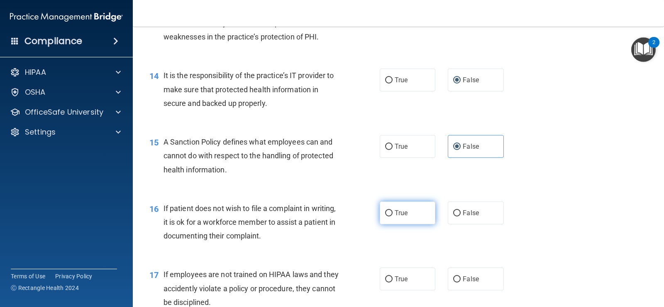
click at [397, 212] on span "True" at bounding box center [400, 213] width 13 height 8
click at [392, 212] on input "True" at bounding box center [388, 213] width 7 height 6
radio input "true"
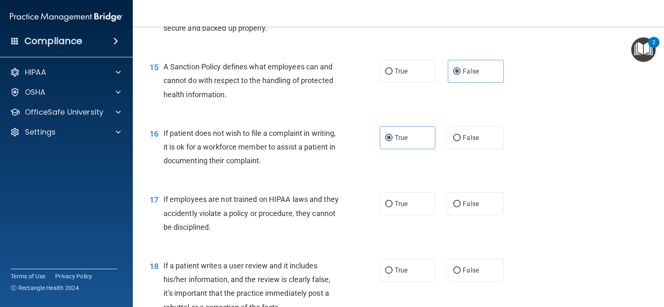
scroll to position [1161, 0]
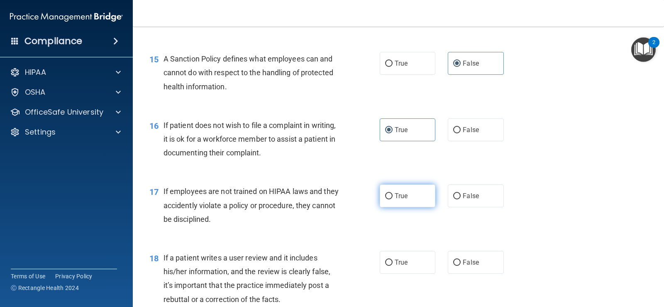
click at [400, 190] on label "True" at bounding box center [408, 195] width 56 height 23
click at [392, 193] on input "True" at bounding box center [388, 196] width 7 height 6
radio input "true"
click at [458, 266] on label "False" at bounding box center [476, 262] width 56 height 23
click at [458, 265] on input "False" at bounding box center [456, 262] width 7 height 6
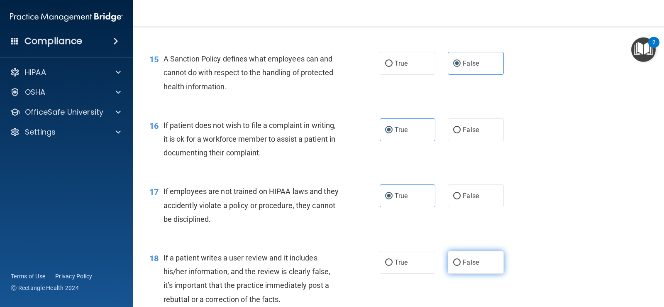
radio input "true"
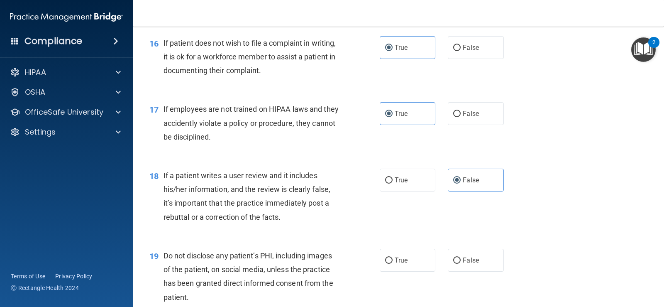
scroll to position [1244, 0]
click at [489, 260] on label "False" at bounding box center [476, 259] width 56 height 23
click at [460, 260] on input "False" at bounding box center [456, 259] width 7 height 6
radio input "true"
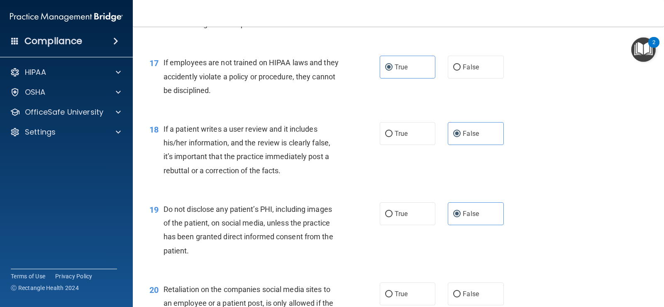
scroll to position [1369, 0]
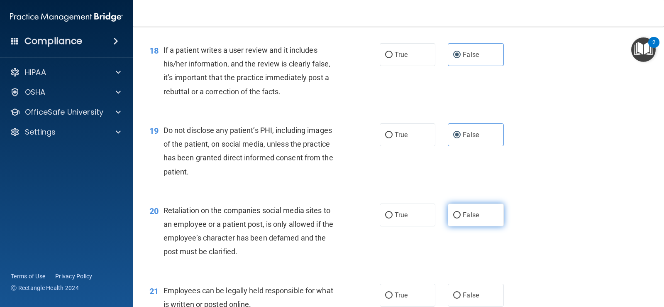
click at [473, 211] on span "False" at bounding box center [471, 215] width 16 height 8
click at [460, 212] on input "False" at bounding box center [456, 215] width 7 height 6
radio input "true"
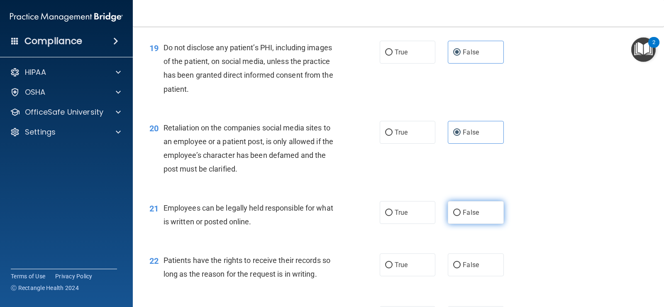
scroll to position [1452, 0]
click at [422, 212] on label "True" at bounding box center [408, 211] width 56 height 23
click at [392, 212] on input "True" at bounding box center [388, 212] width 7 height 6
radio input "true"
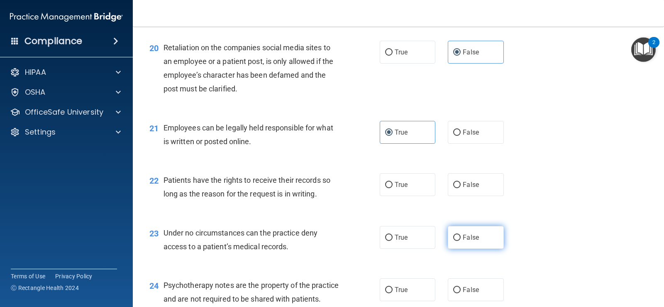
scroll to position [1535, 0]
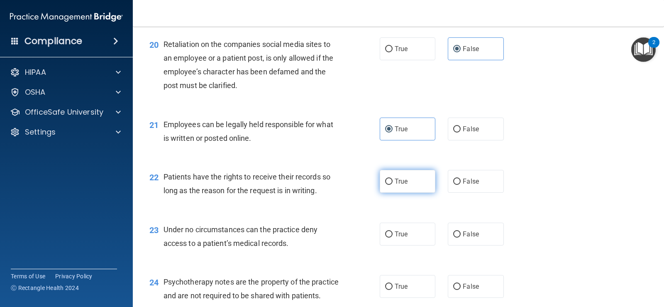
click at [406, 186] on label "True" at bounding box center [408, 181] width 56 height 23
click at [392, 185] on input "True" at bounding box center [388, 181] width 7 height 6
radio input "true"
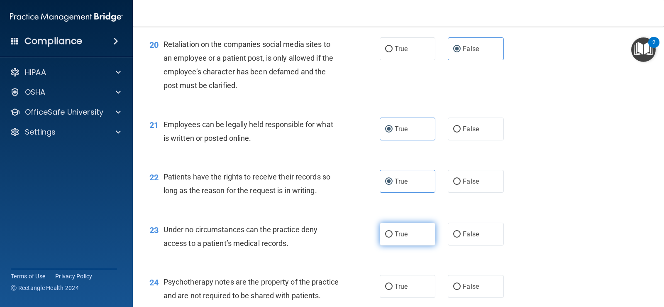
click at [406, 238] on label "True" at bounding box center [408, 233] width 56 height 23
click at [392, 237] on input "True" at bounding box center [388, 234] width 7 height 6
radio input "true"
click at [448, 226] on label "False" at bounding box center [476, 233] width 56 height 23
click at [453, 231] on input "False" at bounding box center [456, 234] width 7 height 6
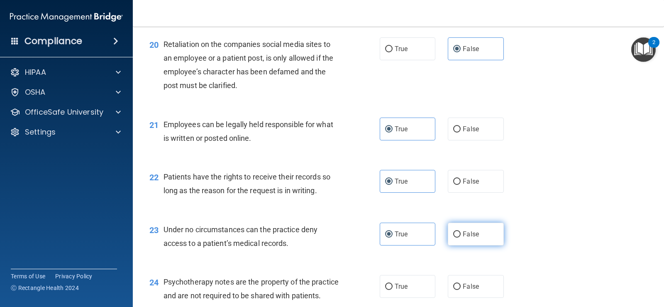
radio input "true"
radio input "false"
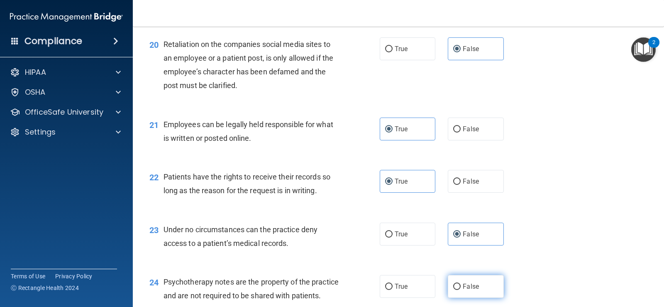
click at [451, 278] on label "False" at bounding box center [476, 286] width 56 height 23
click at [453, 283] on input "False" at bounding box center [456, 286] width 7 height 6
radio input "true"
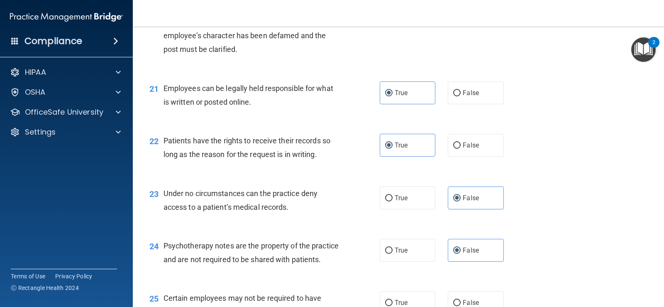
scroll to position [1618, 0]
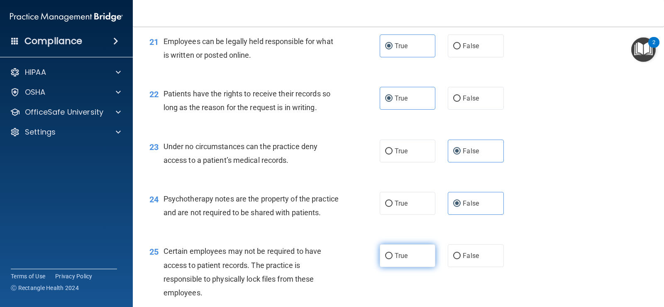
click at [408, 267] on label "True" at bounding box center [408, 255] width 56 height 23
click at [392, 259] on input "True" at bounding box center [388, 256] width 7 height 6
radio input "true"
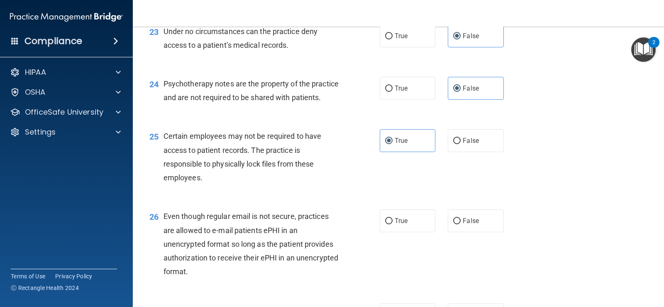
scroll to position [1742, 0]
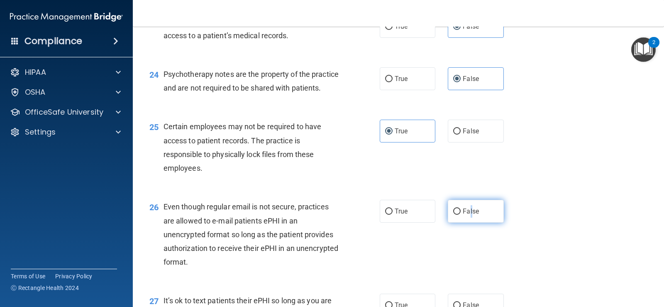
drag, startPoint x: 466, startPoint y: 229, endPoint x: 468, endPoint y: 234, distance: 6.2
click at [468, 222] on label "False" at bounding box center [476, 211] width 56 height 23
click at [454, 214] on input "False" at bounding box center [456, 211] width 7 height 6
radio input "true"
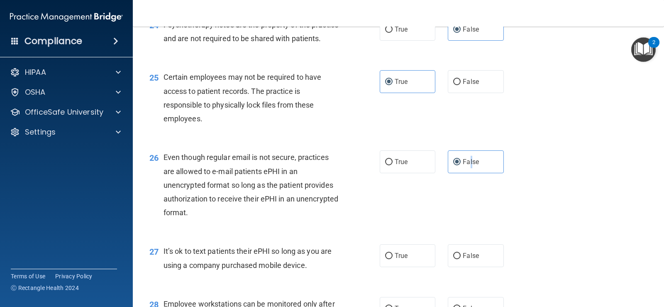
scroll to position [1867, 0]
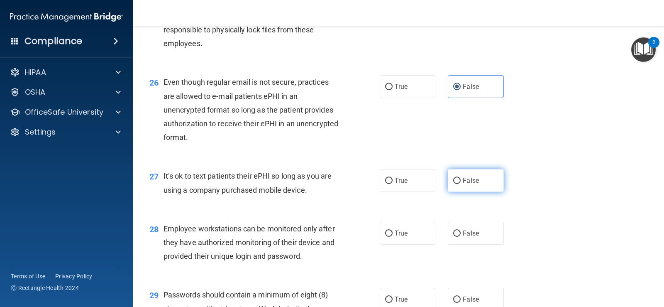
click at [448, 192] on label "False" at bounding box center [476, 180] width 56 height 23
click at [453, 184] on input "False" at bounding box center [456, 181] width 7 height 6
radio input "true"
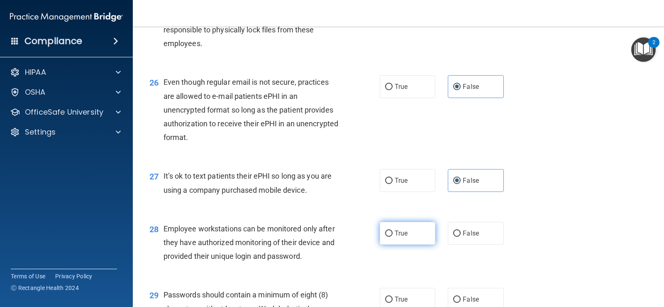
click at [394, 244] on label "True" at bounding box center [408, 233] width 56 height 23
click at [392, 236] on input "True" at bounding box center [388, 233] width 7 height 6
radio input "true"
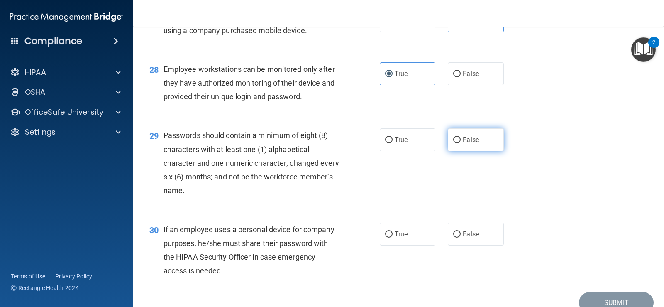
scroll to position [2033, 0]
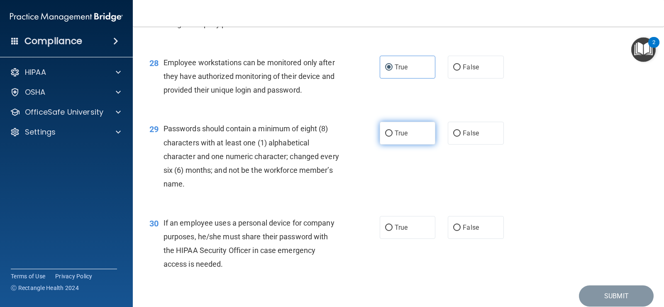
click at [401, 144] on label "True" at bounding box center [408, 133] width 56 height 23
click at [392, 136] on input "True" at bounding box center [388, 133] width 7 height 6
radio input "true"
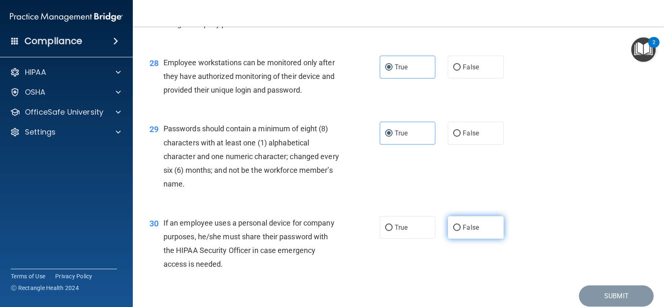
click at [475, 239] on label "False" at bounding box center [476, 227] width 56 height 23
click at [460, 231] on input "False" at bounding box center [456, 227] width 7 height 6
radio input "true"
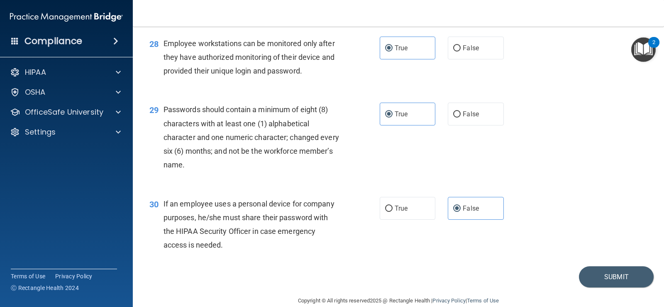
scroll to position [2079, 0]
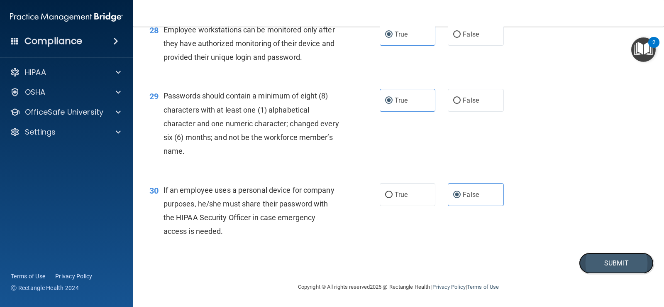
click at [601, 265] on button "Submit" at bounding box center [616, 262] width 75 height 21
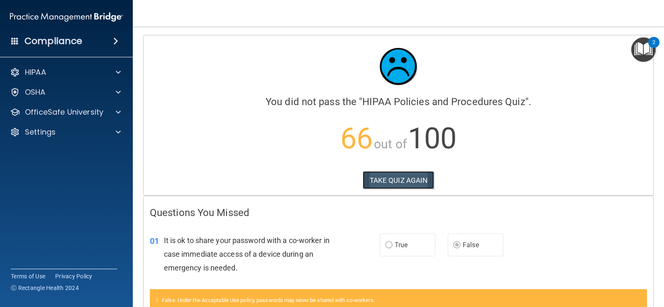
click at [424, 177] on button "TAKE QUIZ AGAIN" at bounding box center [399, 180] width 72 height 18
click at [382, 185] on button "TAKE QUIZ AGAIN" at bounding box center [399, 180] width 72 height 18
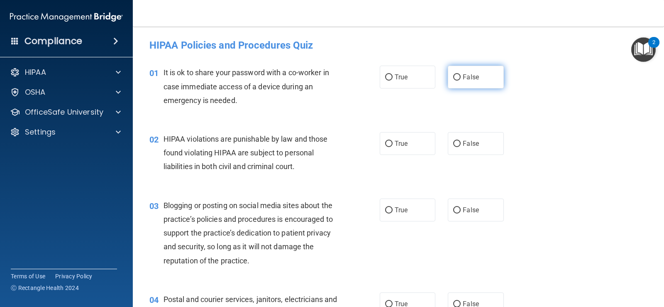
click at [448, 76] on label "False" at bounding box center [476, 77] width 56 height 23
click at [453, 76] on input "False" at bounding box center [456, 77] width 7 height 6
radio input "true"
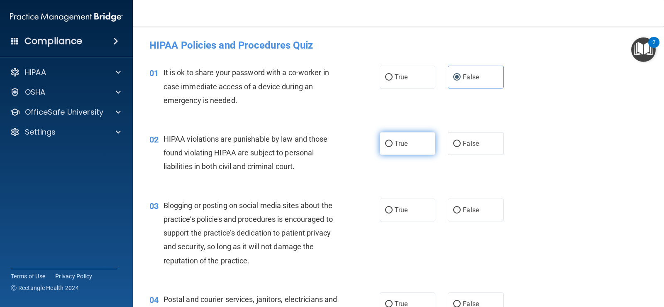
click at [397, 139] on span "True" at bounding box center [400, 143] width 13 height 8
click at [392, 141] on input "True" at bounding box center [388, 144] width 7 height 6
radio input "true"
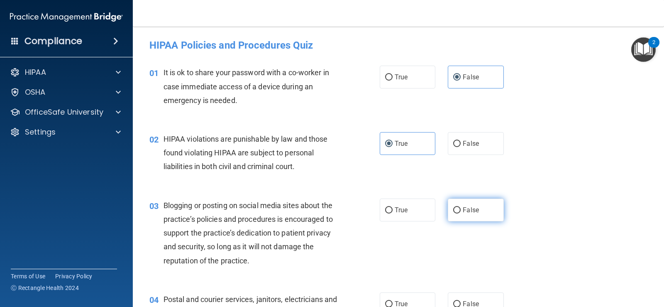
click at [463, 212] on span "False" at bounding box center [471, 210] width 16 height 8
click at [460, 212] on input "False" at bounding box center [456, 210] width 7 height 6
radio input "true"
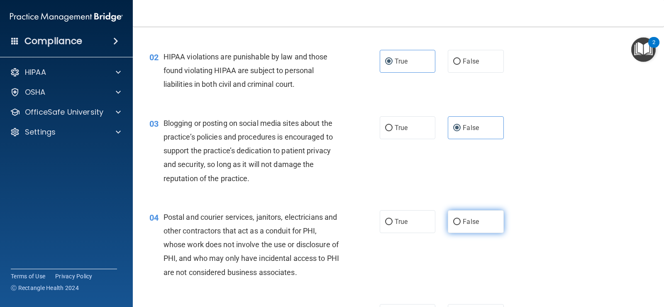
scroll to position [83, 0]
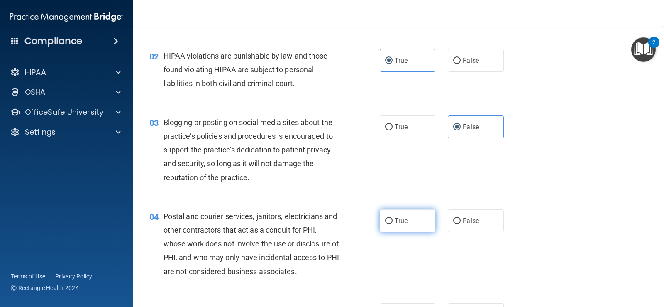
click at [380, 219] on label "True" at bounding box center [408, 220] width 56 height 23
click at [385, 219] on input "True" at bounding box center [388, 221] width 7 height 6
radio input "true"
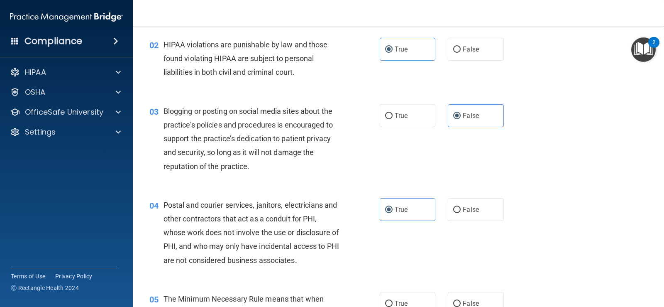
scroll to position [166, 0]
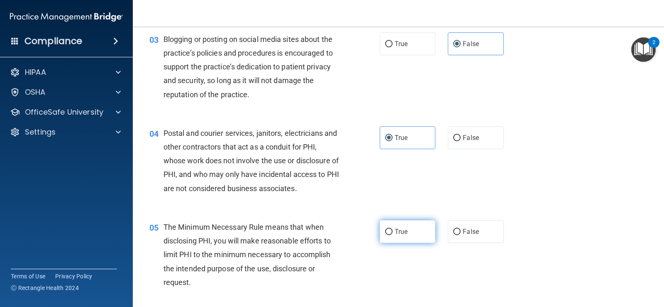
click at [411, 238] on label "True" at bounding box center [408, 231] width 56 height 23
click at [392, 235] on input "True" at bounding box center [388, 232] width 7 height 6
radio input "true"
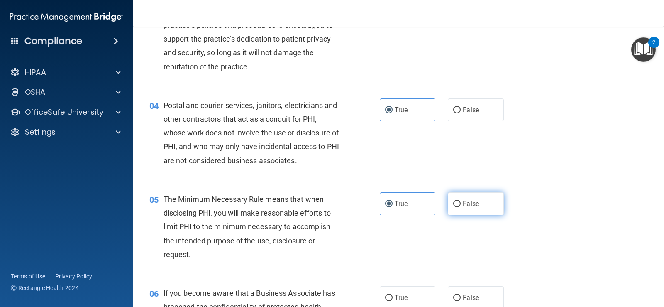
scroll to position [249, 0]
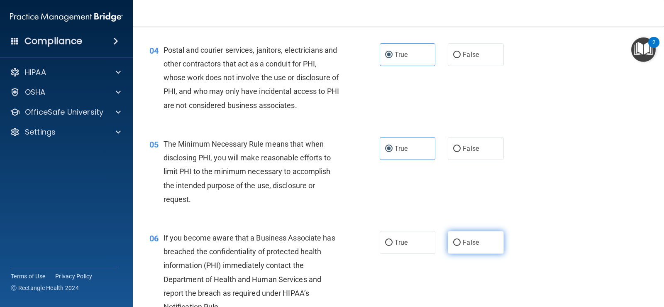
click at [474, 243] on span "False" at bounding box center [471, 242] width 16 height 8
click at [460, 243] on input "False" at bounding box center [456, 242] width 7 height 6
radio input "true"
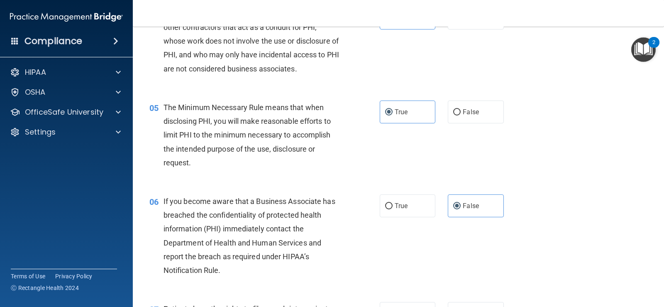
scroll to position [332, 0]
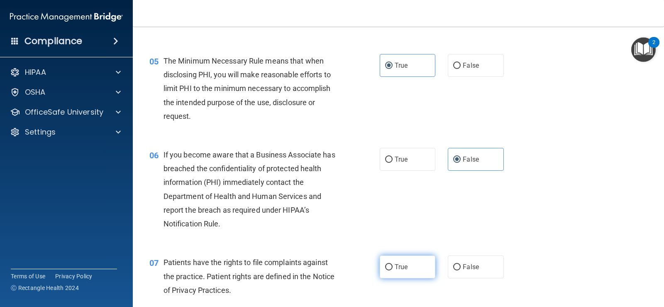
click at [398, 265] on span "True" at bounding box center [400, 267] width 13 height 8
click at [392, 265] on input "True" at bounding box center [388, 267] width 7 height 6
radio input "true"
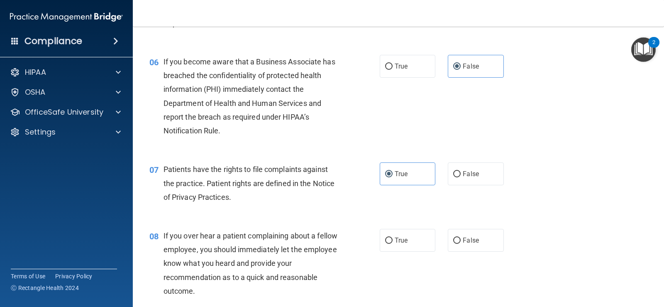
scroll to position [456, 0]
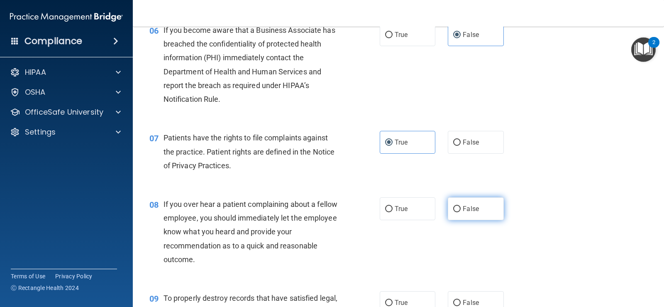
click at [453, 210] on input "False" at bounding box center [456, 209] width 7 height 6
radio input "true"
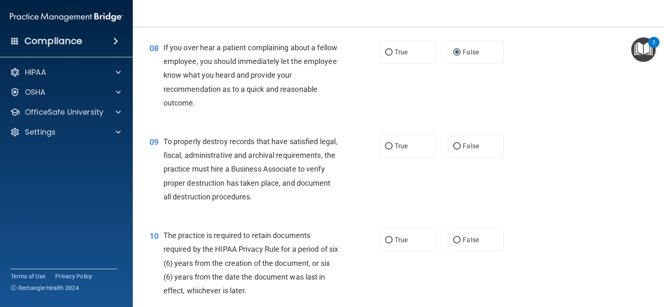
scroll to position [622, 0]
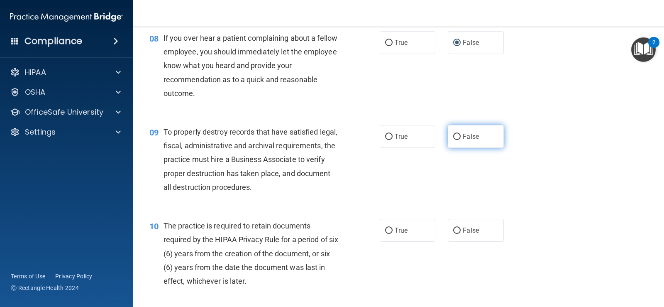
click at [463, 136] on span "False" at bounding box center [471, 136] width 16 height 8
click at [460, 136] on input "False" at bounding box center [456, 137] width 7 height 6
radio input "true"
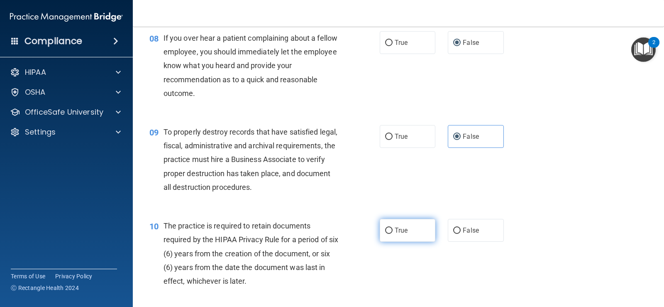
click at [402, 236] on label "True" at bounding box center [408, 230] width 56 height 23
click at [392, 234] on input "True" at bounding box center [388, 230] width 7 height 6
radio input "true"
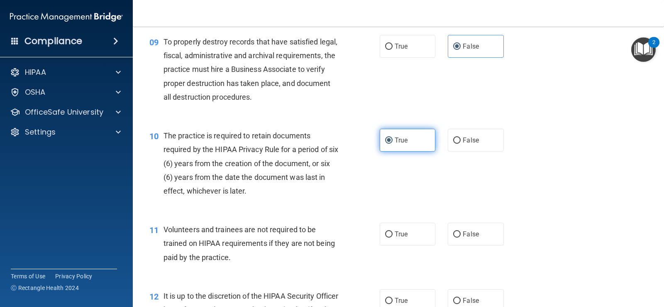
scroll to position [747, 0]
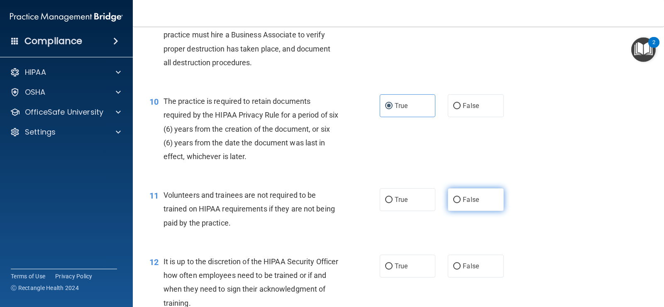
click at [460, 203] on label "False" at bounding box center [476, 199] width 56 height 23
click at [460, 203] on input "False" at bounding box center [456, 200] width 7 height 6
radio input "true"
click at [465, 265] on span "False" at bounding box center [471, 266] width 16 height 8
click at [460, 265] on input "False" at bounding box center [456, 266] width 7 height 6
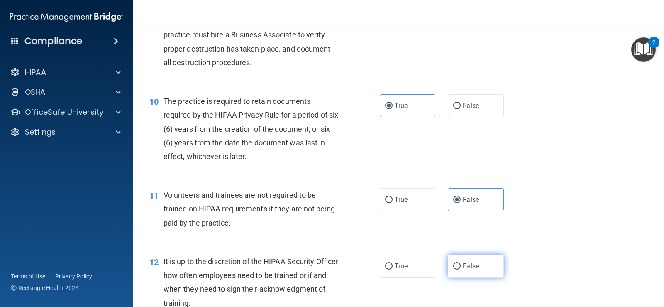
radio input "true"
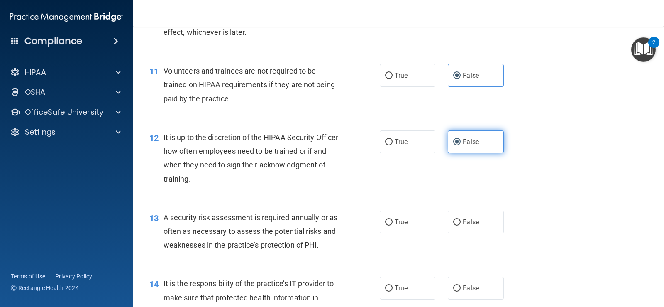
scroll to position [871, 0]
click at [460, 226] on label "False" at bounding box center [476, 221] width 56 height 23
click at [460, 225] on input "False" at bounding box center [456, 222] width 7 height 6
radio input "true"
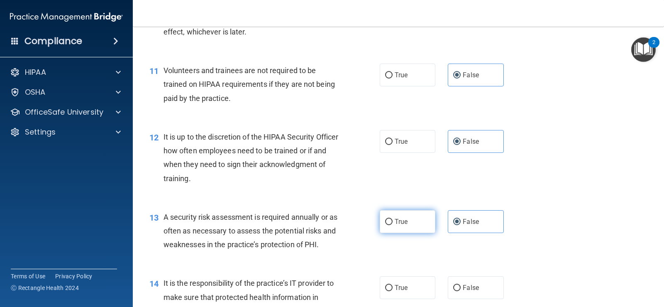
click at [420, 222] on label "True" at bounding box center [408, 221] width 56 height 23
click at [392, 222] on input "True" at bounding box center [388, 222] width 7 height 6
radio input "true"
radio input "false"
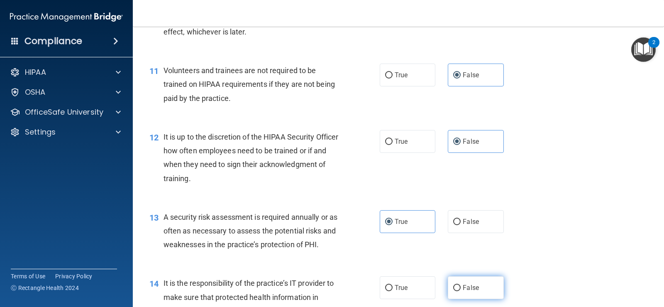
click at [468, 290] on span "False" at bounding box center [471, 287] width 16 height 8
click at [460, 290] on input "False" at bounding box center [456, 288] width 7 height 6
radio input "true"
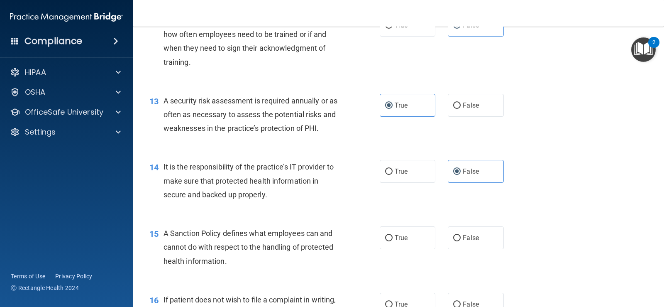
scroll to position [996, 0]
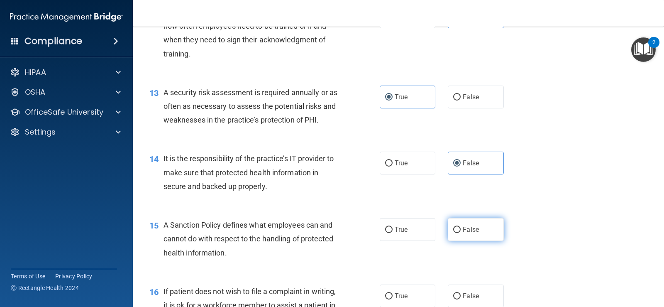
click at [449, 226] on label "False" at bounding box center [476, 229] width 56 height 23
click at [453, 226] on input "False" at bounding box center [456, 229] width 7 height 6
radio input "true"
click at [375, 280] on div "16 If patient does not wish to file a complaint in writing, it is ok for a work…" at bounding box center [398, 307] width 510 height 66
click at [410, 297] on label "True" at bounding box center [408, 295] width 56 height 23
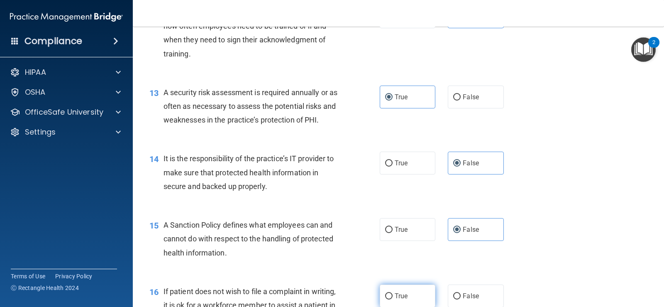
click at [392, 297] on input "True" at bounding box center [388, 296] width 7 height 6
radio input "true"
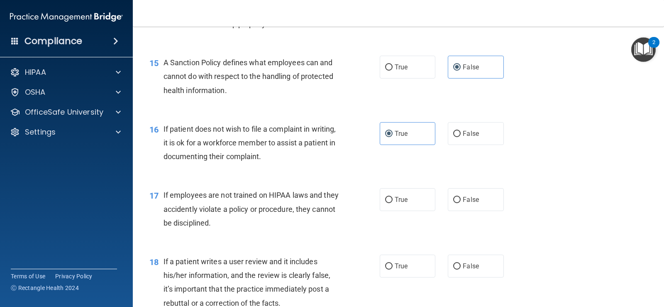
scroll to position [1161, 0]
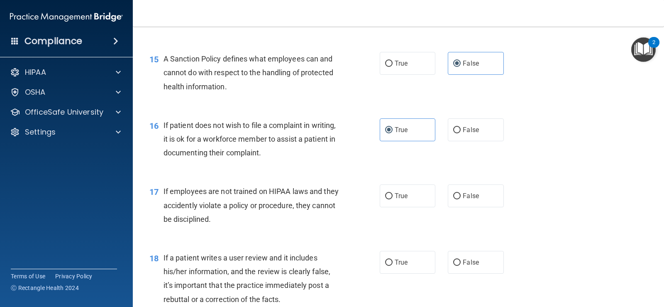
click at [464, 178] on div "17 If employees are not trained on HIPAA laws and they accidently violate a pol…" at bounding box center [398, 207] width 510 height 66
click at [463, 198] on span "False" at bounding box center [471, 196] width 16 height 8
click at [460, 198] on input "False" at bounding box center [456, 196] width 7 height 6
radio input "true"
click at [455, 260] on input "False" at bounding box center [456, 262] width 7 height 6
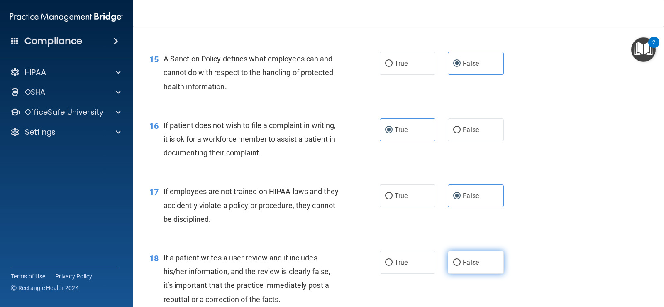
radio input "true"
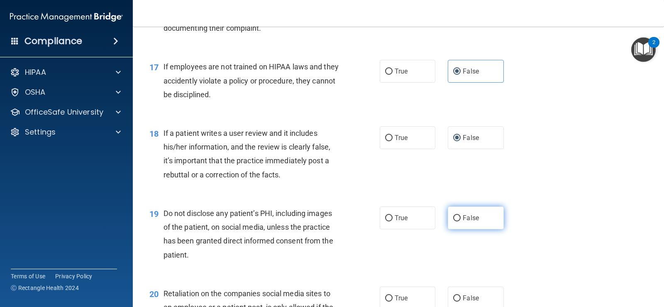
click at [460, 222] on label "False" at bounding box center [476, 217] width 56 height 23
click at [460, 221] on input "False" at bounding box center [456, 218] width 7 height 6
radio input "true"
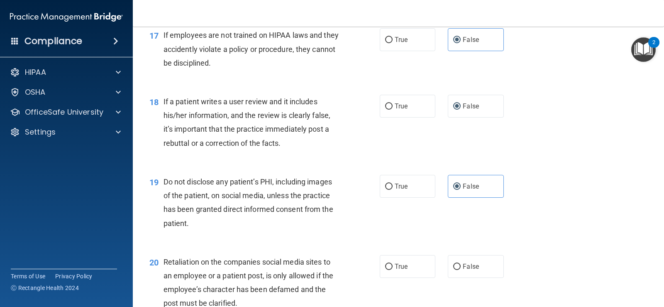
scroll to position [1369, 0]
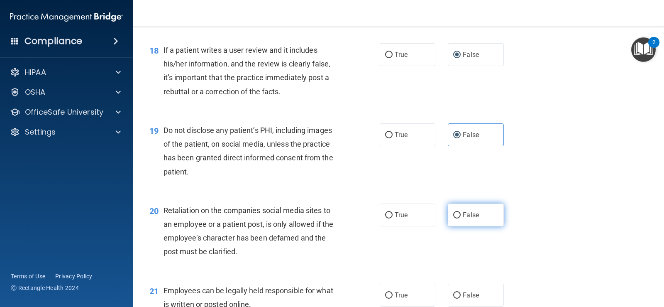
click at [461, 207] on label "False" at bounding box center [476, 214] width 56 height 23
click at [460, 212] on input "False" at bounding box center [456, 215] width 7 height 6
radio input "true"
click at [389, 290] on label "True" at bounding box center [408, 294] width 56 height 23
click at [389, 292] on input "True" at bounding box center [388, 295] width 7 height 6
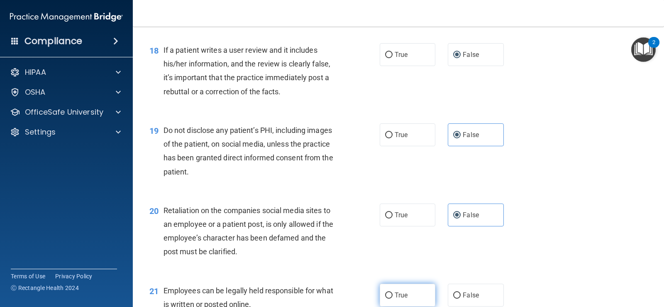
radio input "true"
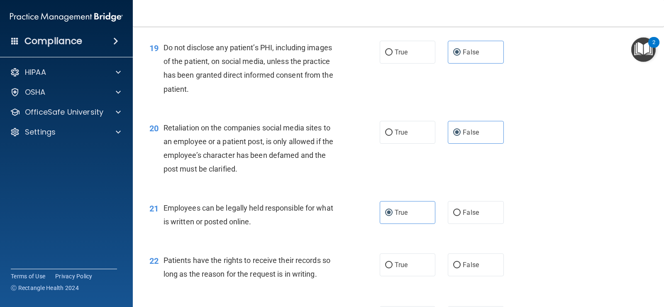
scroll to position [1452, 0]
click at [453, 261] on input "False" at bounding box center [456, 264] width 7 height 6
radio input "true"
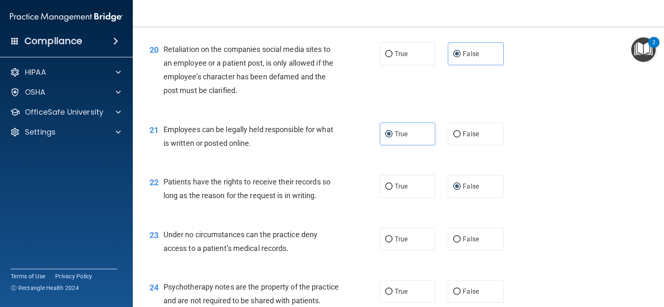
scroll to position [1535, 0]
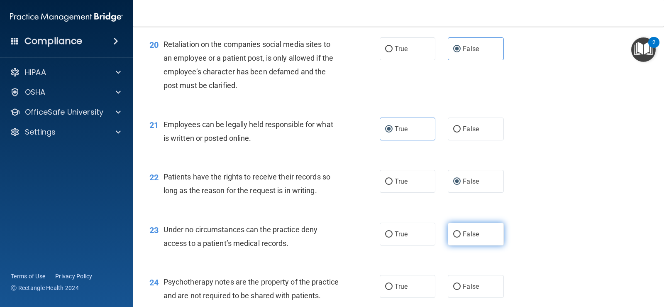
click at [466, 241] on label "False" at bounding box center [476, 233] width 56 height 23
click at [460, 237] on input "False" at bounding box center [456, 234] width 7 height 6
radio input "true"
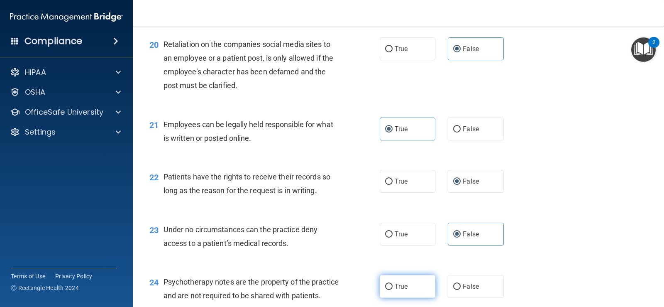
click at [407, 292] on label "True" at bounding box center [408, 286] width 56 height 23
click at [392, 290] on input "True" at bounding box center [388, 286] width 7 height 6
radio input "true"
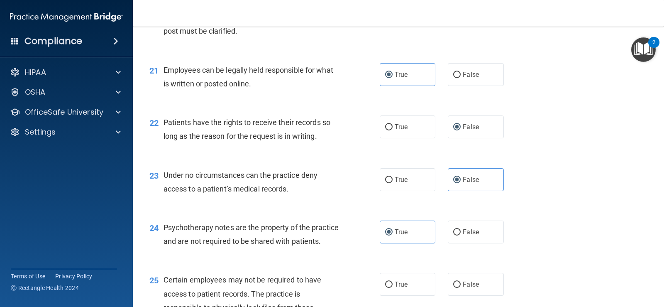
scroll to position [1659, 0]
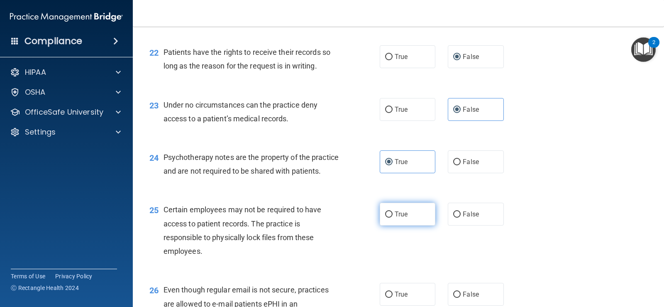
click at [409, 225] on label "True" at bounding box center [408, 213] width 56 height 23
click at [392, 217] on input "True" at bounding box center [388, 214] width 7 height 6
radio input "true"
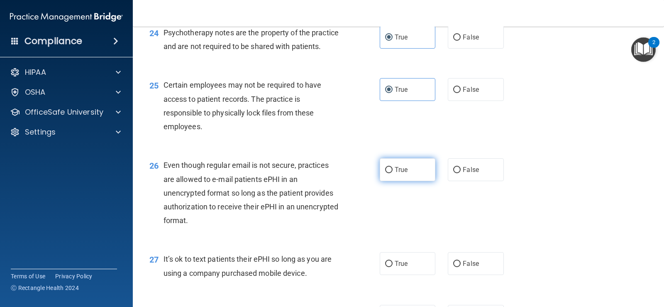
click at [402, 181] on label "True" at bounding box center [408, 169] width 56 height 23
click at [392, 173] on input "True" at bounding box center [388, 170] width 7 height 6
radio input "true"
click at [456, 275] on label "False" at bounding box center [476, 263] width 56 height 23
click at [456, 267] on input "False" at bounding box center [456, 264] width 7 height 6
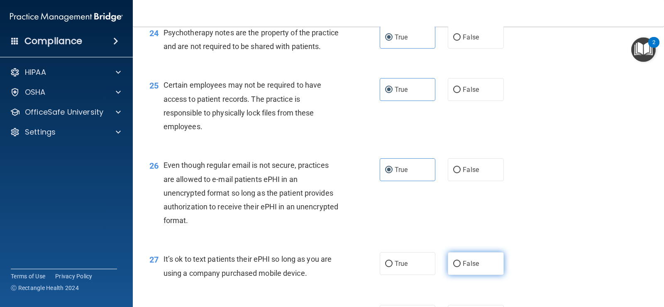
radio input "true"
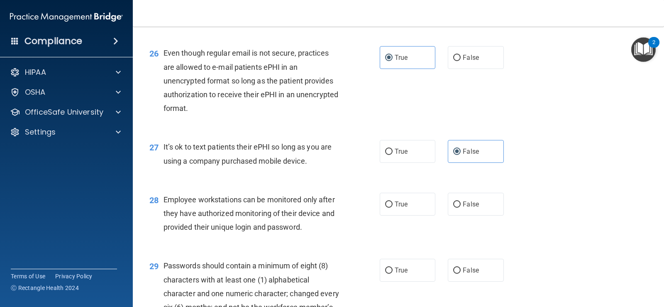
scroll to position [1908, 0]
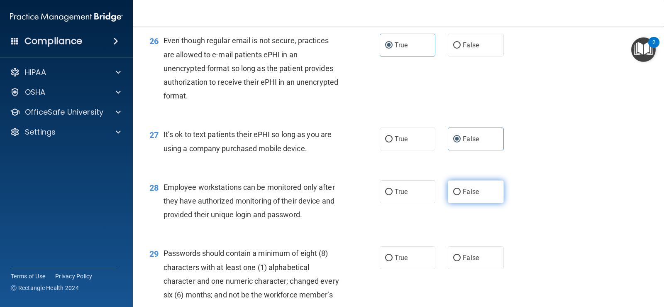
click at [455, 203] on label "False" at bounding box center [476, 191] width 56 height 23
click at [455, 195] on input "False" at bounding box center [456, 192] width 7 height 6
radio input "true"
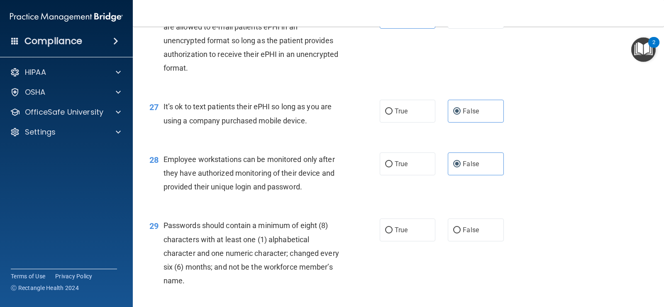
scroll to position [1991, 0]
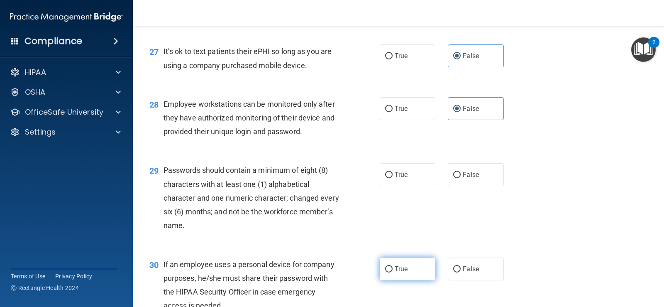
click at [400, 273] on span "True" at bounding box center [400, 269] width 13 height 8
click at [392, 272] on input "True" at bounding box center [388, 269] width 7 height 6
radio input "true"
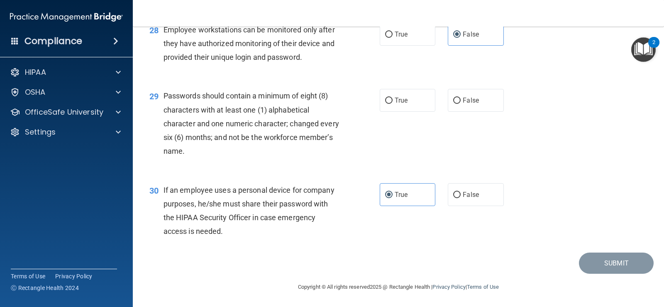
scroll to position [2074, 0]
drag, startPoint x: 404, startPoint y: 108, endPoint x: 448, endPoint y: 140, distance: 54.6
click at [404, 104] on span "True" at bounding box center [400, 100] width 13 height 8
click at [392, 104] on input "True" at bounding box center [388, 100] width 7 height 6
radio input "true"
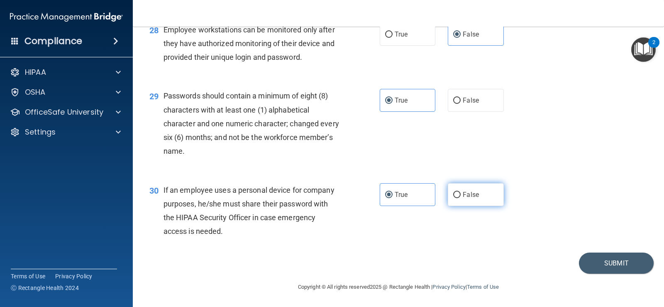
click at [463, 197] on span "False" at bounding box center [471, 194] width 16 height 8
click at [460, 197] on input "False" at bounding box center [456, 195] width 7 height 6
radio input "true"
radio input "false"
click at [594, 263] on button "Submit" at bounding box center [616, 262] width 75 height 21
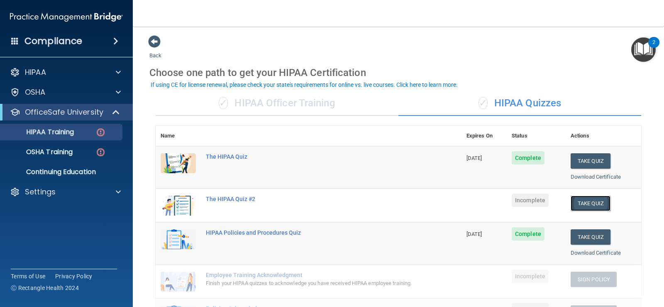
click at [579, 200] on button "Take Quiz" at bounding box center [590, 202] width 40 height 15
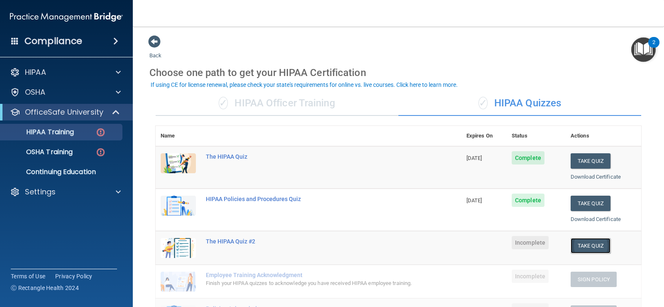
click at [577, 243] on button "Take Quiz" at bounding box center [590, 245] width 40 height 15
click at [584, 247] on button "Take Quiz" at bounding box center [590, 245] width 40 height 15
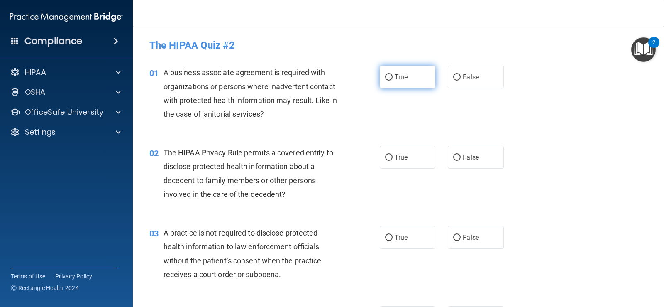
click at [393, 82] on label "True" at bounding box center [408, 77] width 56 height 23
click at [392, 80] on input "True" at bounding box center [388, 77] width 7 height 6
radio input "true"
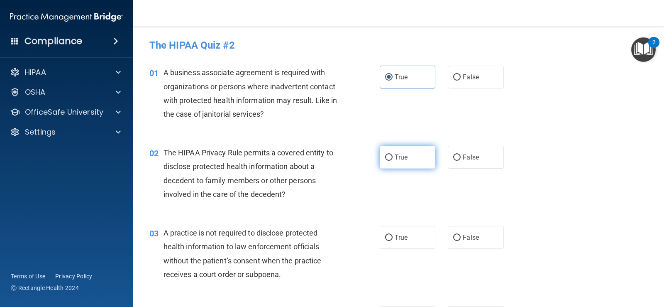
click at [409, 158] on label "True" at bounding box center [408, 157] width 56 height 23
click at [392, 158] on input "True" at bounding box center [388, 157] width 7 height 6
radio input "true"
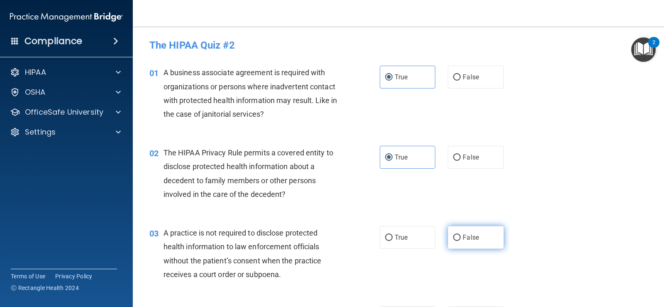
drag, startPoint x: 468, startPoint y: 227, endPoint x: 467, endPoint y: 231, distance: 4.2
click at [467, 231] on label "False" at bounding box center [476, 237] width 56 height 23
click at [460, 234] on input "False" at bounding box center [456, 237] width 7 height 6
radio input "true"
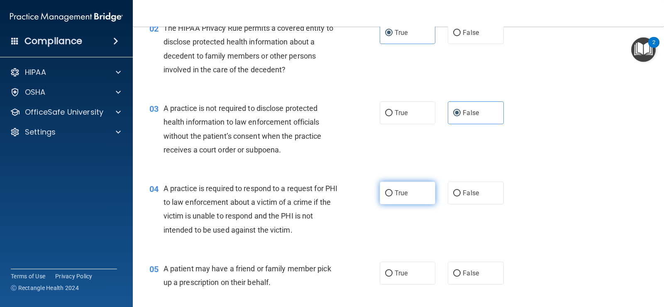
click at [409, 192] on label "True" at bounding box center [408, 192] width 56 height 23
click at [392, 192] on input "True" at bounding box center [388, 193] width 7 height 6
radio input "true"
click at [389, 271] on input "True" at bounding box center [388, 273] width 7 height 6
radio input "true"
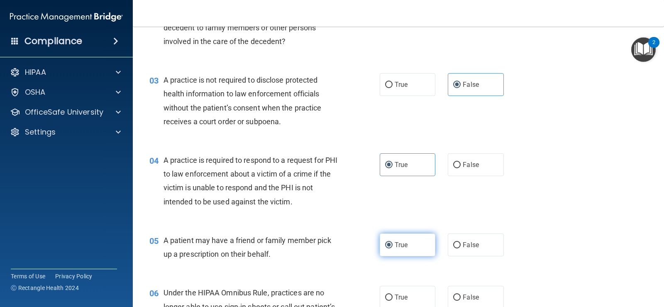
scroll to position [207, 0]
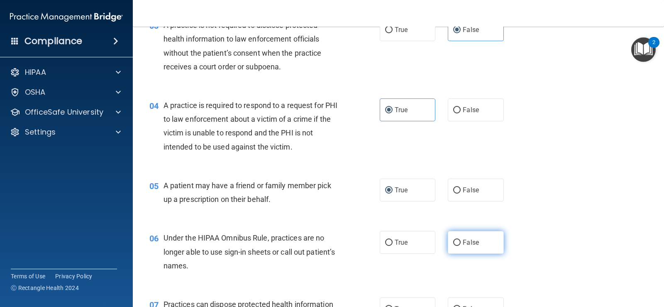
click at [449, 246] on label "False" at bounding box center [476, 242] width 56 height 23
click at [453, 246] on input "False" at bounding box center [456, 242] width 7 height 6
radio input "true"
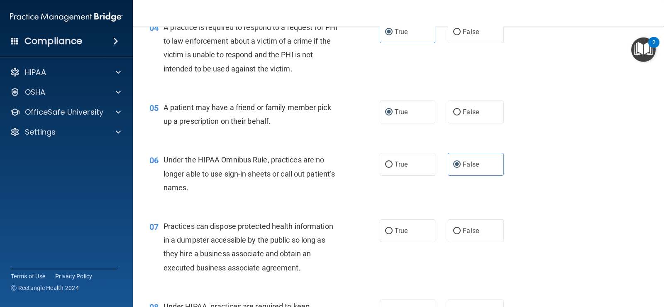
scroll to position [290, 0]
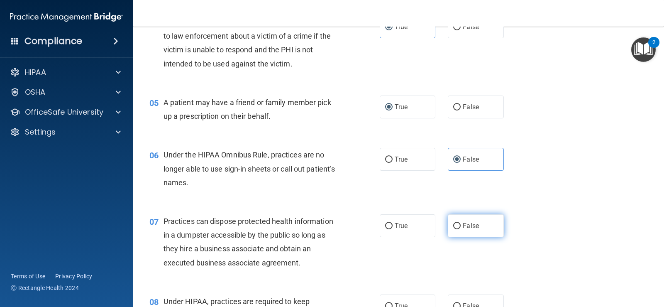
click at [463, 227] on span "False" at bounding box center [471, 226] width 16 height 8
click at [459, 227] on input "False" at bounding box center [456, 226] width 7 height 6
radio input "true"
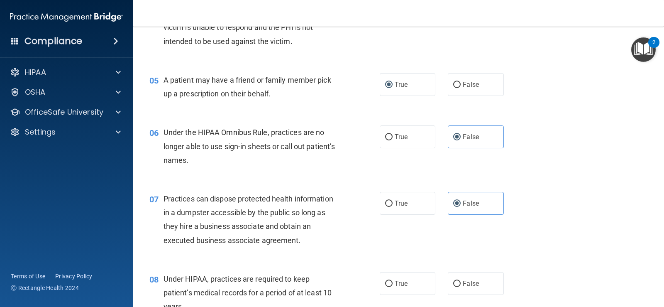
scroll to position [332, 0]
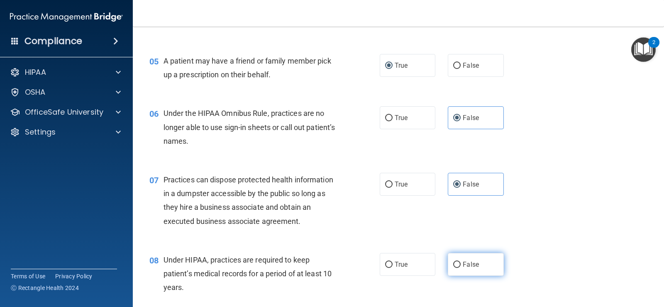
click at [463, 261] on span "False" at bounding box center [471, 264] width 16 height 8
click at [460, 261] on input "False" at bounding box center [456, 264] width 7 height 6
radio input "true"
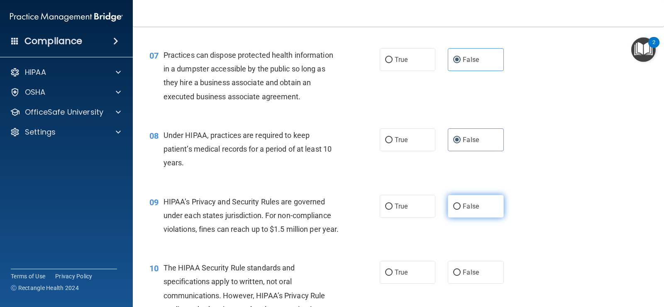
click at [455, 207] on input "False" at bounding box center [456, 206] width 7 height 6
radio input "true"
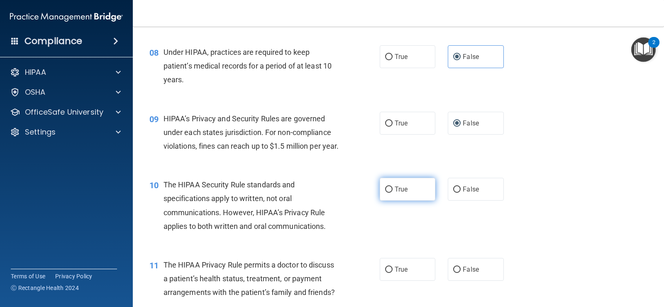
click at [392, 196] on label "True" at bounding box center [408, 189] width 56 height 23
click at [392, 192] on input "True" at bounding box center [388, 189] width 7 height 6
radio input "true"
click at [453, 273] on input "False" at bounding box center [456, 269] width 7 height 6
radio input "true"
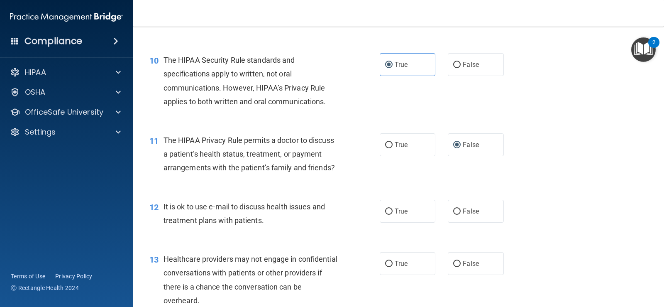
scroll to position [705, 0]
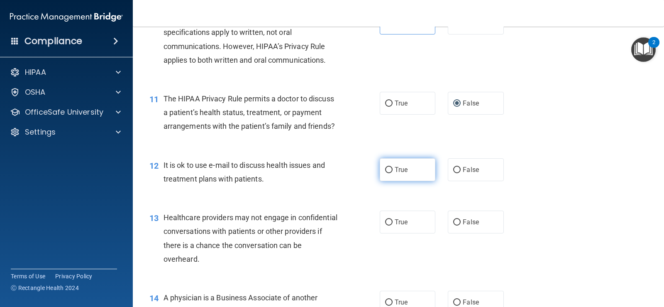
click at [399, 173] on span "True" at bounding box center [400, 170] width 13 height 8
click at [392, 173] on input "True" at bounding box center [388, 170] width 7 height 6
radio input "true"
click at [456, 248] on div "13 Healthcare providers may not engage in confidential conversations with patie…" at bounding box center [398, 240] width 510 height 80
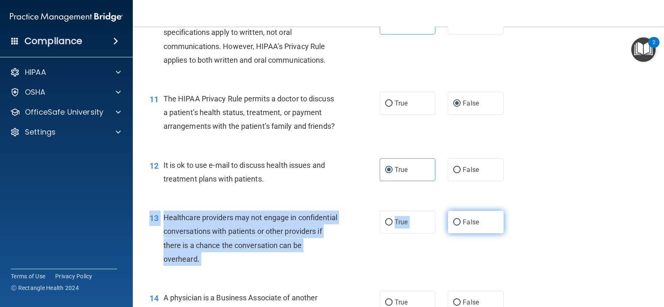
click at [453, 225] on input "False" at bounding box center [456, 222] width 7 height 6
radio input "true"
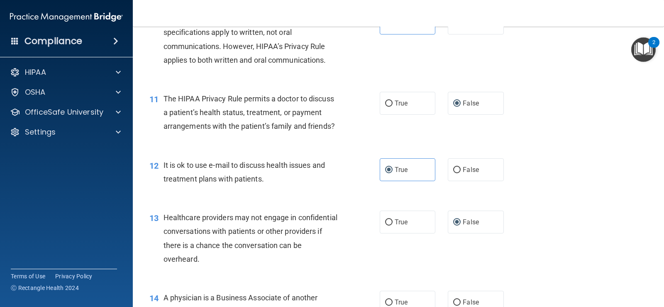
click at [528, 192] on div "12 It is ok to use e-mail to discuss health issues and treatment plans with pat…" at bounding box center [398, 174] width 510 height 52
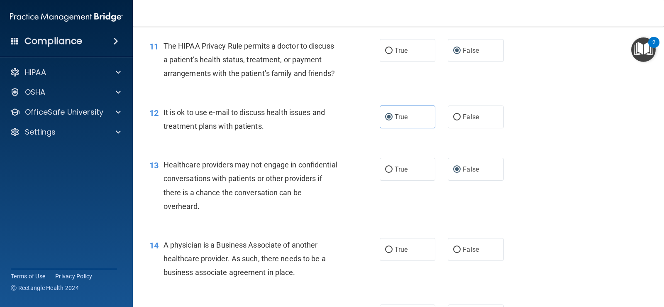
scroll to position [788, 0]
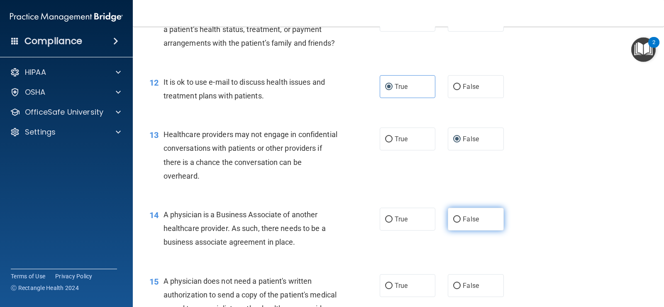
click at [453, 230] on label "False" at bounding box center [476, 218] width 56 height 23
click at [453, 222] on input "False" at bounding box center [456, 219] width 7 height 6
radio input "true"
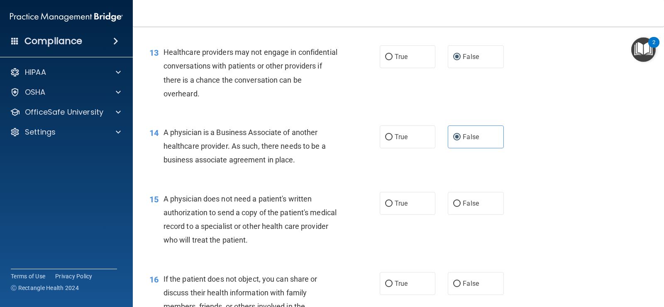
scroll to position [871, 0]
click at [450, 214] on label "False" at bounding box center [476, 202] width 56 height 23
click at [453, 206] on input "False" at bounding box center [456, 203] width 7 height 6
radio input "true"
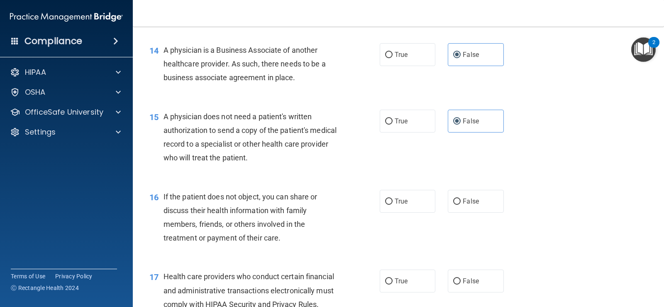
scroll to position [954, 0]
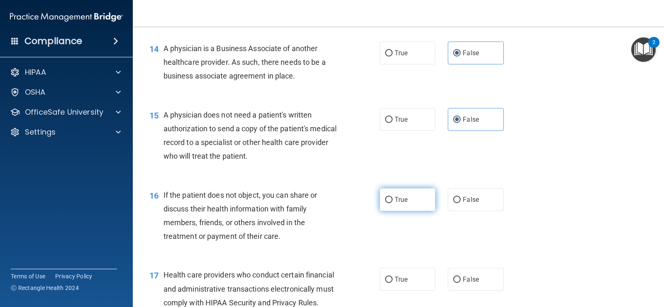
click at [395, 211] on label "True" at bounding box center [408, 199] width 56 height 23
click at [392, 203] on input "True" at bounding box center [388, 200] width 7 height 6
radio input "true"
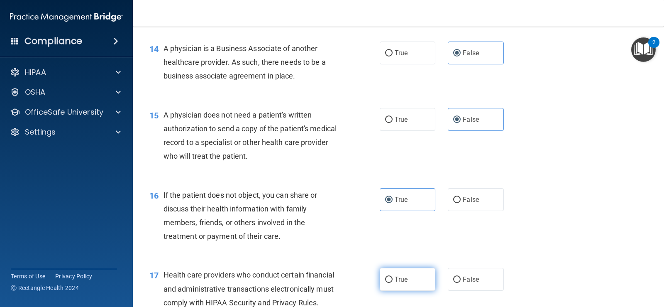
click at [405, 290] on label "True" at bounding box center [408, 279] width 56 height 23
click at [392, 282] on input "True" at bounding box center [388, 279] width 7 height 6
radio input "true"
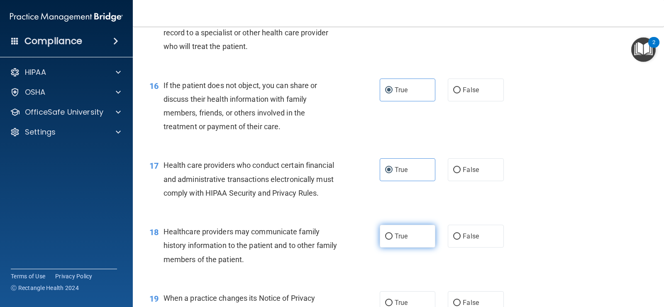
scroll to position [1079, 0]
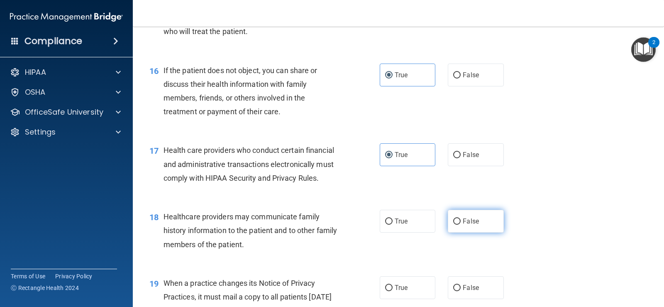
click at [448, 232] on label "False" at bounding box center [476, 220] width 56 height 23
click at [453, 224] on input "False" at bounding box center [456, 221] width 7 height 6
radio input "true"
click at [453, 291] on input "False" at bounding box center [456, 288] width 7 height 6
radio input "true"
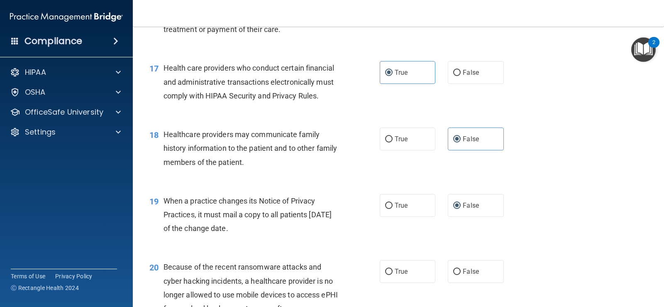
scroll to position [1203, 0]
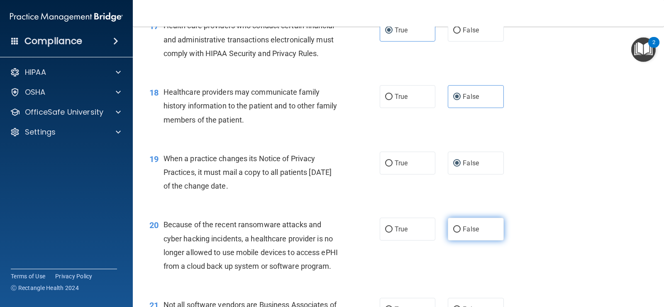
click at [453, 232] on input "False" at bounding box center [456, 229] width 7 height 6
radio input "true"
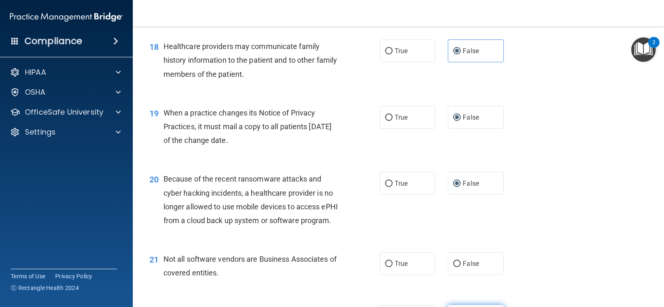
scroll to position [1327, 0]
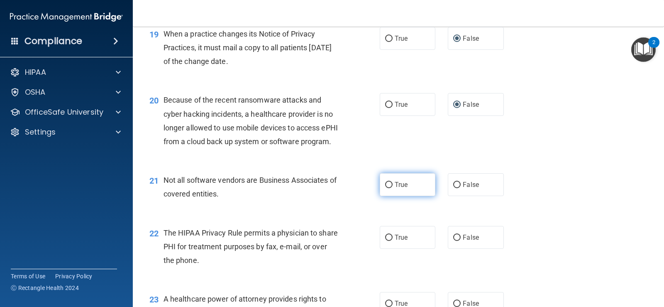
click at [389, 188] on input "True" at bounding box center [388, 185] width 7 height 6
radio input "true"
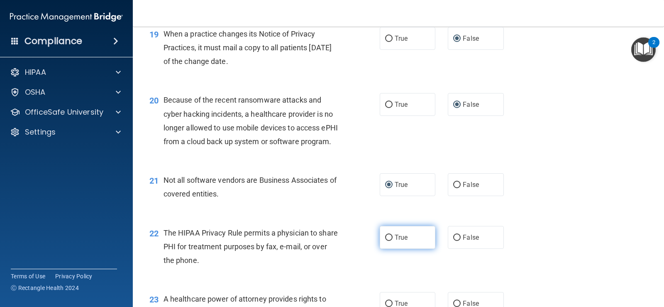
click at [394, 241] on span "True" at bounding box center [400, 237] width 13 height 8
click at [392, 241] on input "True" at bounding box center [388, 237] width 7 height 6
radio input "true"
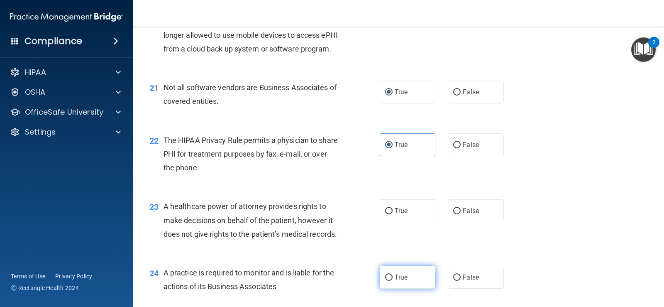
scroll to position [1452, 0]
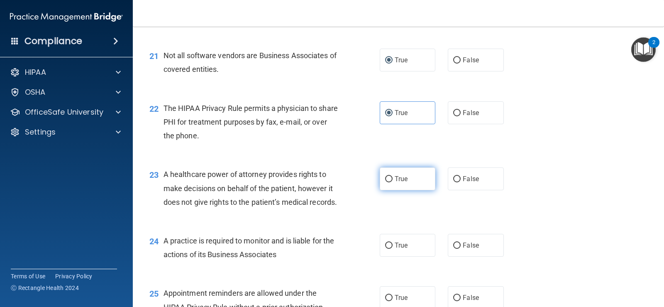
click at [391, 190] on label "True" at bounding box center [408, 178] width 56 height 23
click at [391, 182] on input "True" at bounding box center [388, 179] width 7 height 6
radio input "true"
click at [442, 190] on div "True False" at bounding box center [447, 178] width 134 height 23
click at [450, 190] on label "False" at bounding box center [476, 178] width 56 height 23
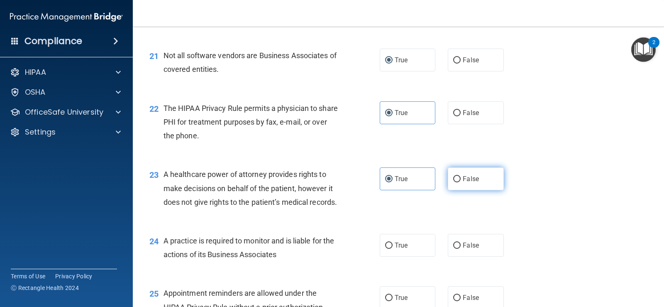
click at [453, 182] on input "False" at bounding box center [456, 179] width 7 height 6
radio input "true"
radio input "false"
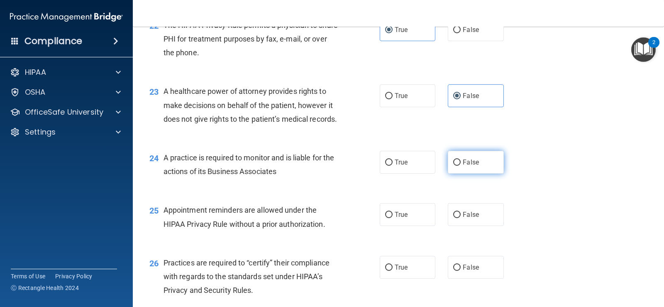
click at [467, 166] on span "False" at bounding box center [471, 162] width 16 height 8
click at [460, 166] on input "False" at bounding box center [456, 162] width 7 height 6
radio input "true"
click at [397, 218] on span "True" at bounding box center [400, 214] width 13 height 8
click at [392, 218] on input "True" at bounding box center [388, 215] width 7 height 6
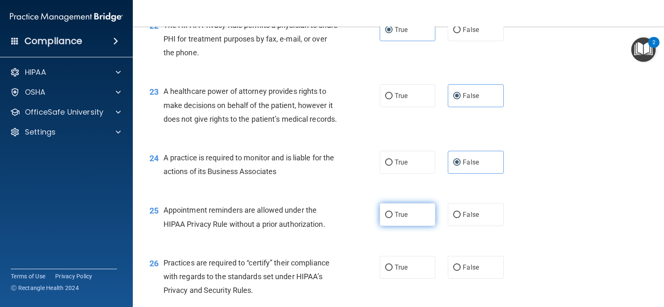
radio input "true"
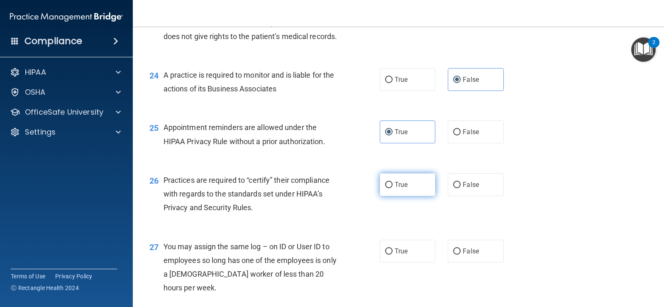
scroll to position [1618, 0]
click at [464, 195] on label "False" at bounding box center [476, 184] width 56 height 23
click at [460, 187] on input "False" at bounding box center [456, 184] width 7 height 6
radio input "true"
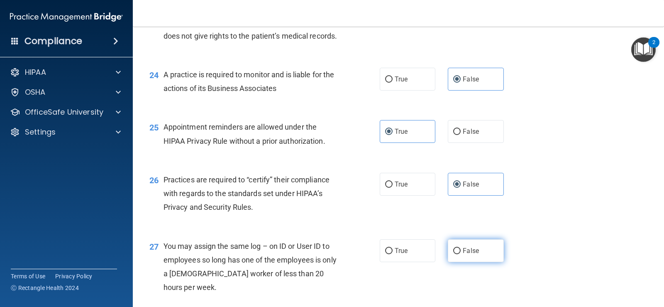
click at [453, 254] on input "False" at bounding box center [456, 251] width 7 height 6
radio input "true"
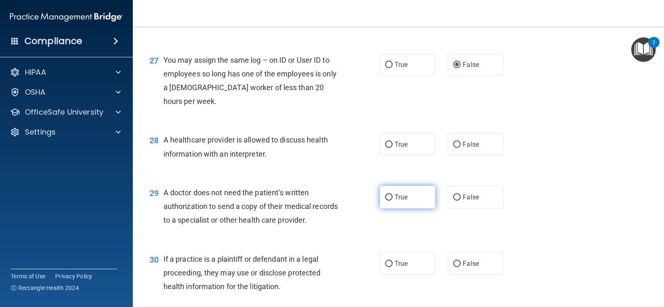
scroll to position [1825, 0]
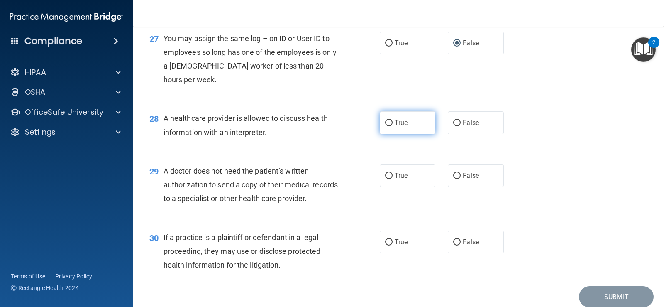
click at [384, 134] on label "True" at bounding box center [408, 122] width 56 height 23
click at [385, 126] on input "True" at bounding box center [388, 123] width 7 height 6
radio input "true"
click at [403, 220] on div "29 A doctor does not need the patient’s written authorization to send a copy of…" at bounding box center [398, 186] width 510 height 66
click at [404, 179] on span "True" at bounding box center [400, 175] width 13 height 8
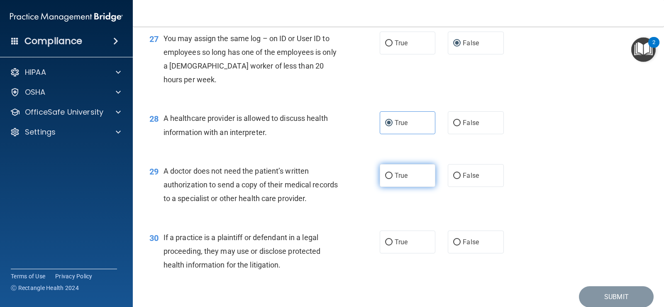
click at [392, 179] on input "True" at bounding box center [388, 176] width 7 height 6
radio input "true"
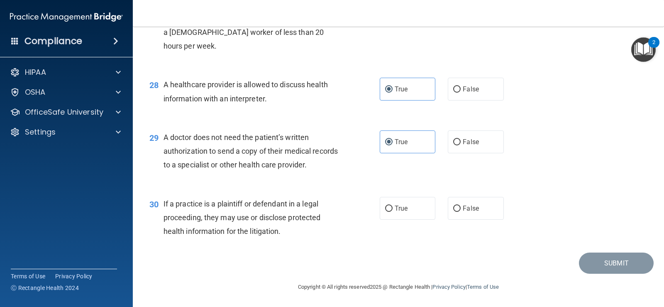
scroll to position [1900, 0]
click at [448, 212] on label "False" at bounding box center [476, 208] width 56 height 23
click at [453, 212] on input "False" at bounding box center [456, 208] width 7 height 6
radio input "true"
click at [601, 268] on button "Submit" at bounding box center [616, 262] width 75 height 21
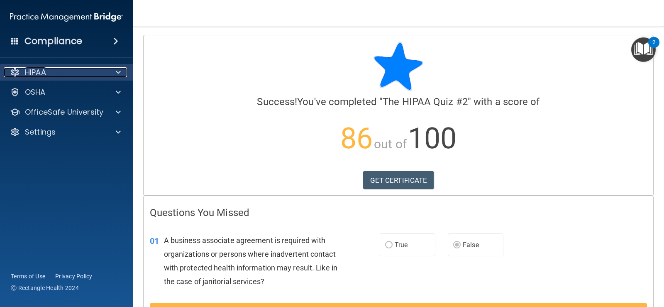
click at [114, 70] on div at bounding box center [117, 72] width 21 height 10
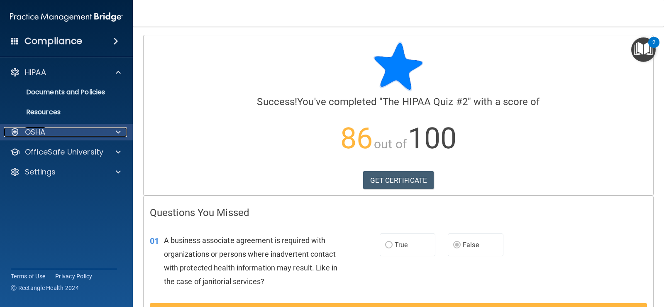
click at [117, 128] on span at bounding box center [118, 132] width 5 height 10
click at [118, 129] on span at bounding box center [118, 132] width 5 height 10
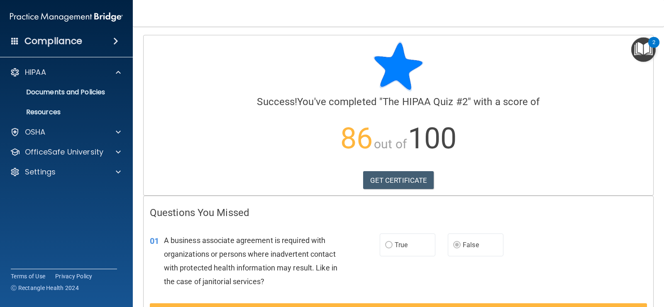
click at [118, 44] on span at bounding box center [115, 41] width 5 height 10
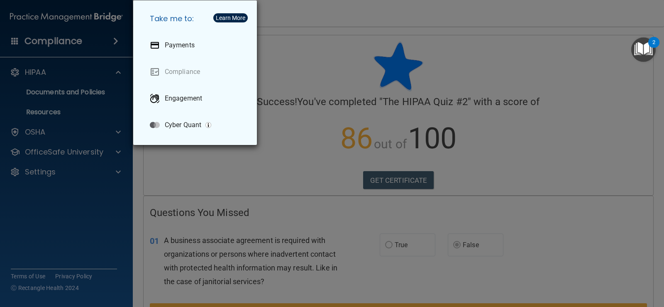
click at [114, 43] on div "Take me to: Payments Compliance Engagement Cyber Quant" at bounding box center [332, 153] width 664 height 307
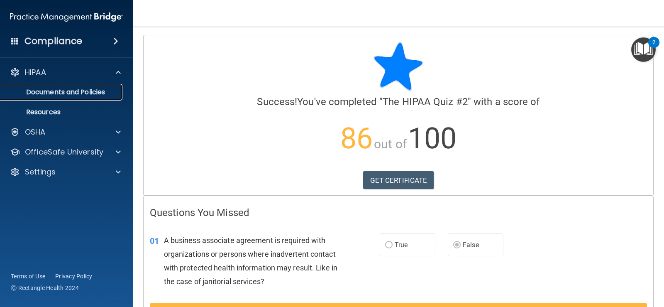
click at [90, 92] on p "Documents and Policies" at bounding box center [61, 92] width 113 height 8
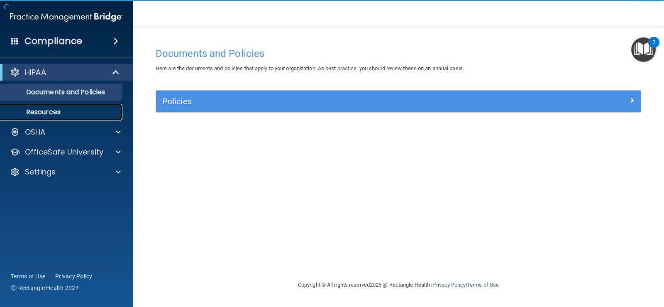
click at [58, 110] on p "Resources" at bounding box center [61, 112] width 113 height 8
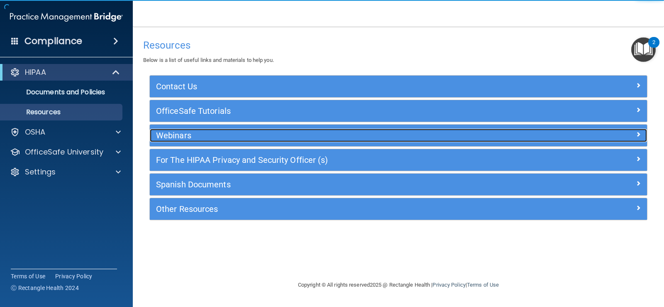
click at [333, 140] on div "Webinars" at bounding box center [336, 135] width 373 height 13
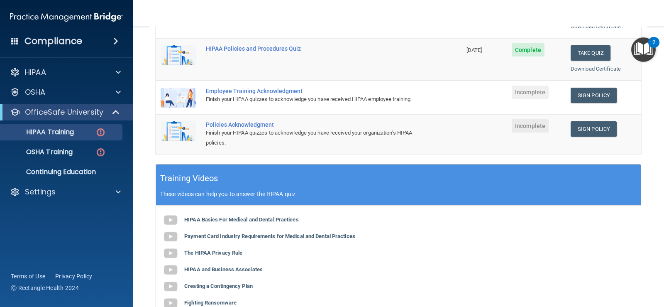
scroll to position [207, 0]
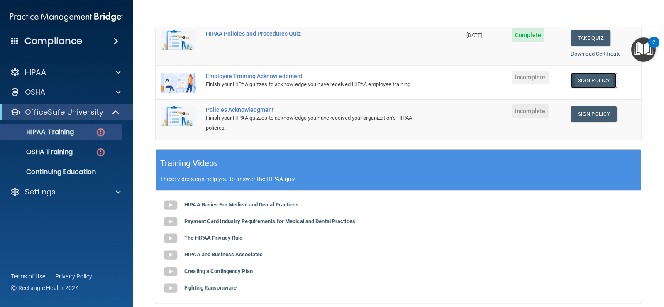
click at [582, 84] on link "Sign Policy" at bounding box center [593, 80] width 46 height 15
click at [599, 122] on link "Sign Policy" at bounding box center [593, 113] width 46 height 15
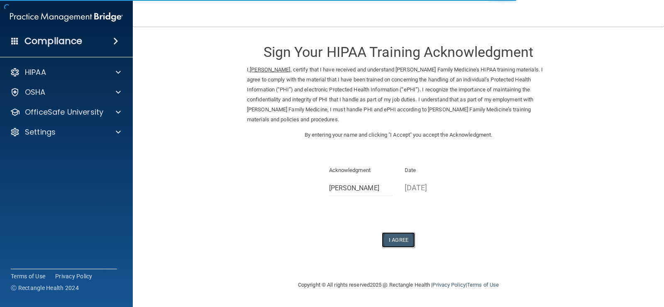
click at [399, 241] on button "I Agree" at bounding box center [398, 239] width 33 height 15
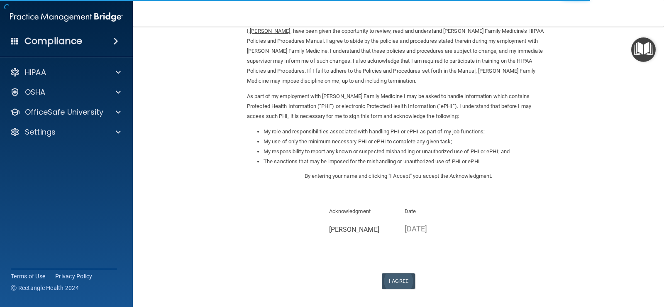
scroll to position [73, 0]
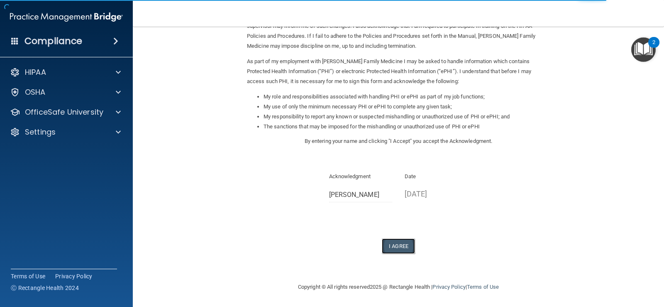
click at [398, 245] on button "I Agree" at bounding box center [398, 245] width 33 height 15
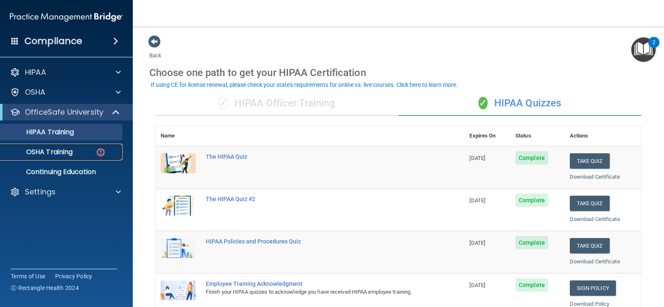
click at [101, 150] on img at bounding box center [100, 152] width 10 height 10
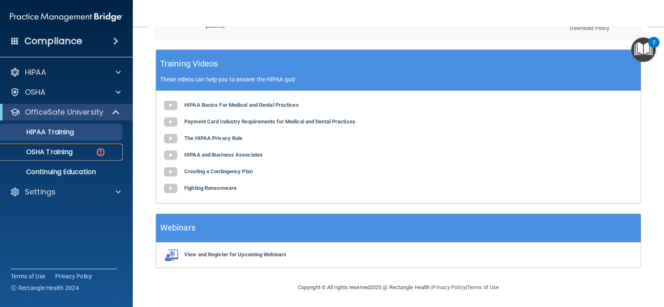
scroll to position [318, 0]
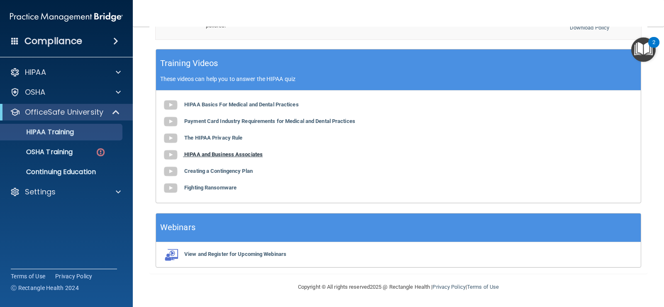
click at [219, 156] on b "HIPAA and Business Associates" at bounding box center [223, 154] width 78 height 6
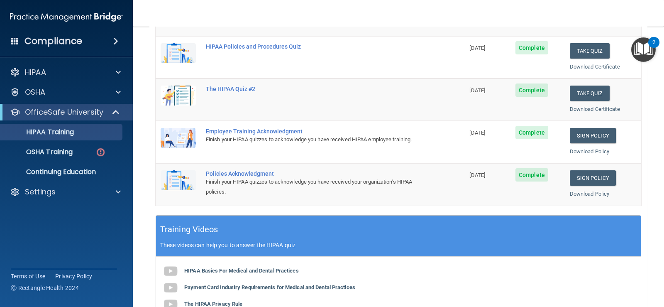
scroll to position [0, 0]
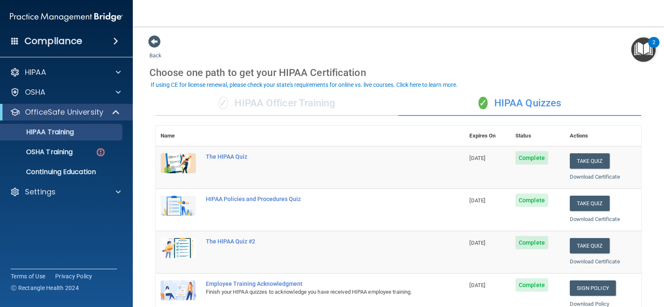
click at [443, 41] on div "Back Choose one path to get your HIPAA Certification ✓ HIPAA Officer Training ✓…" at bounding box center [398, 313] width 498 height 557
